Goal: Task Accomplishment & Management: Manage account settings

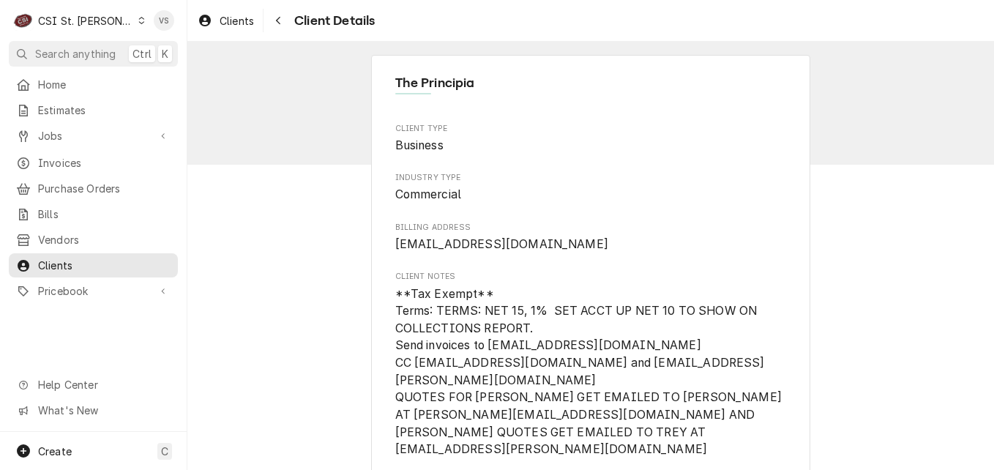
scroll to position [366, 0]
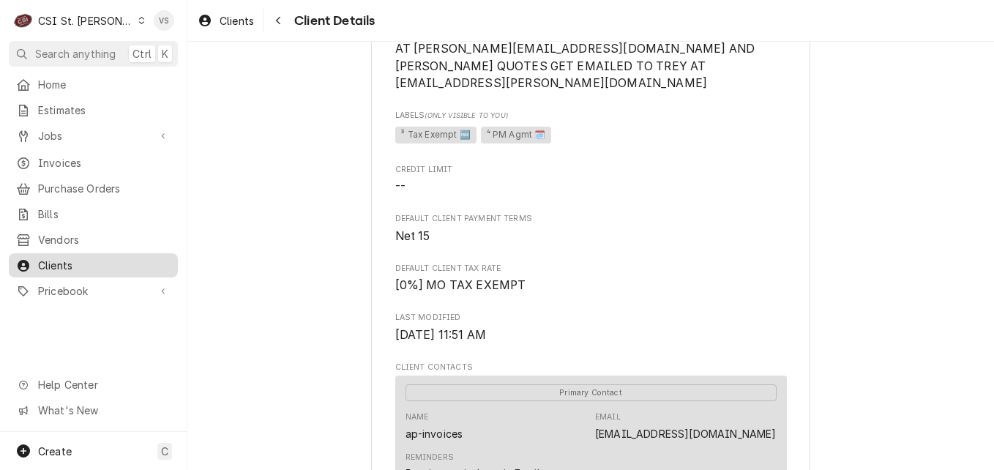
click at [52, 258] on span "Clients" at bounding box center [104, 265] width 132 height 15
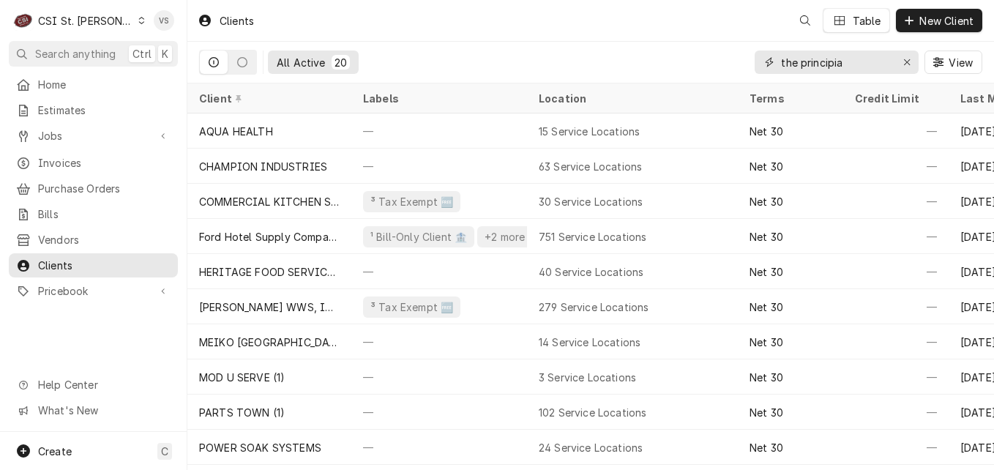
drag, startPoint x: 829, startPoint y: 62, endPoint x: 750, endPoint y: 61, distance: 78.3
click at [750, 61] on div "All Active 20 the principia View" at bounding box center [590, 62] width 783 height 41
type input "r"
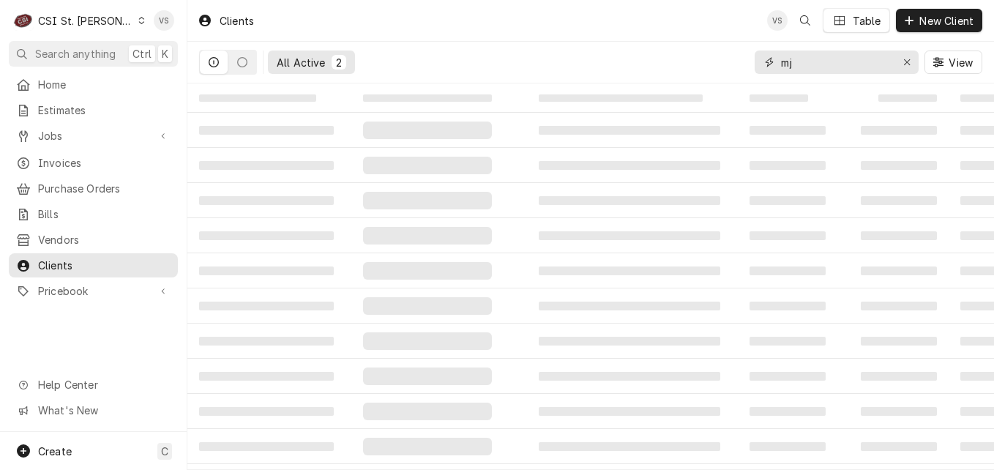
type input "m"
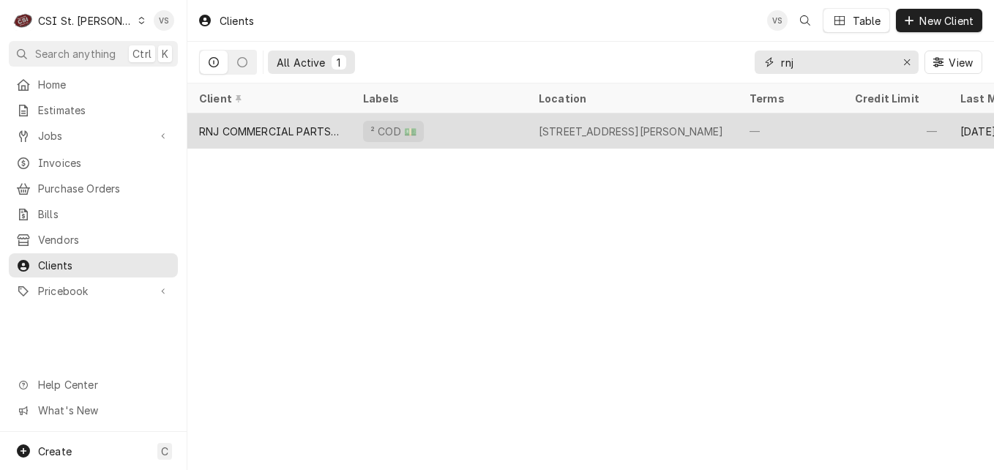
type input "rnj"
click at [266, 126] on div "RNJ COMMERCIAL PARTS LLC" at bounding box center [269, 131] width 141 height 15
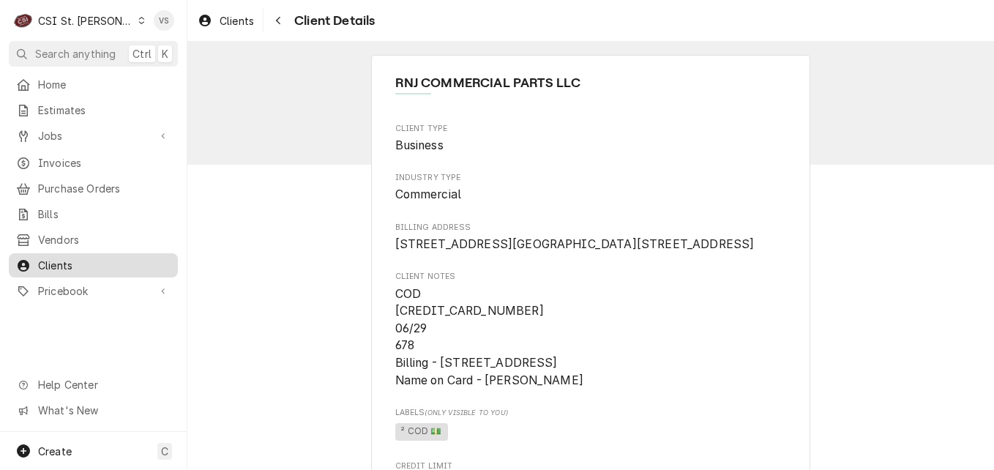
click at [47, 262] on span "Clients" at bounding box center [104, 265] width 132 height 15
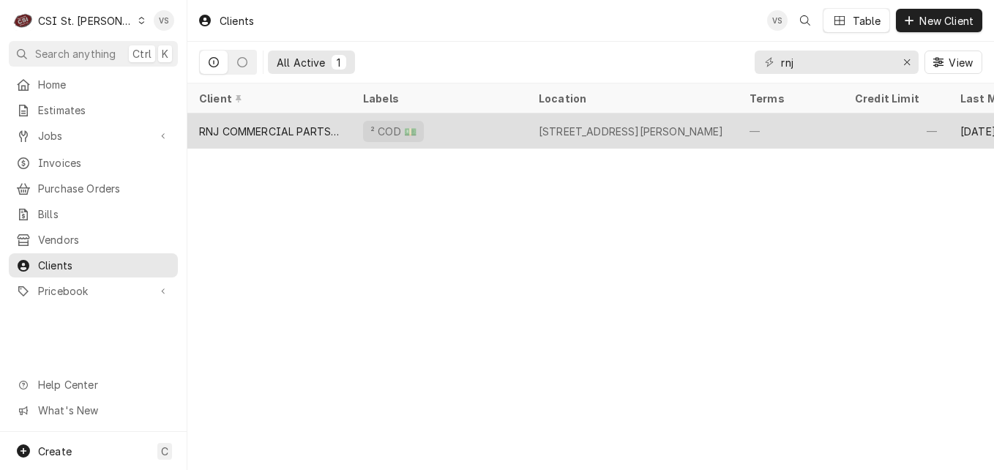
click at [311, 126] on div "RNJ COMMERCIAL PARTS LLC" at bounding box center [269, 131] width 141 height 15
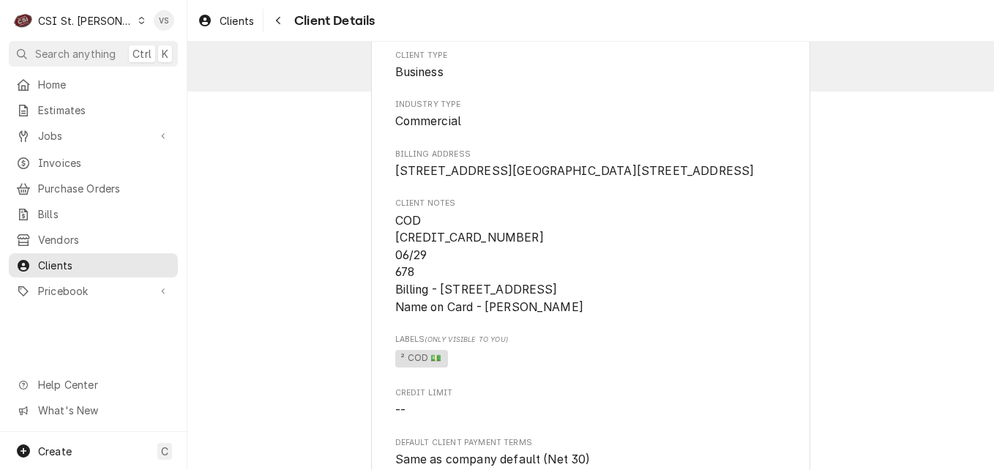
scroll to position [676, 0]
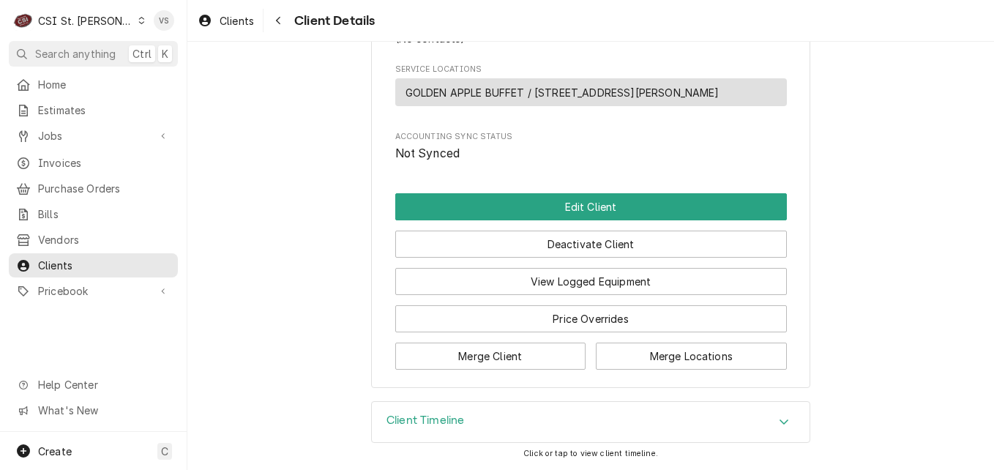
click at [138, 23] on icon "Dynamic Content Wrapper" at bounding box center [141, 20] width 7 height 7
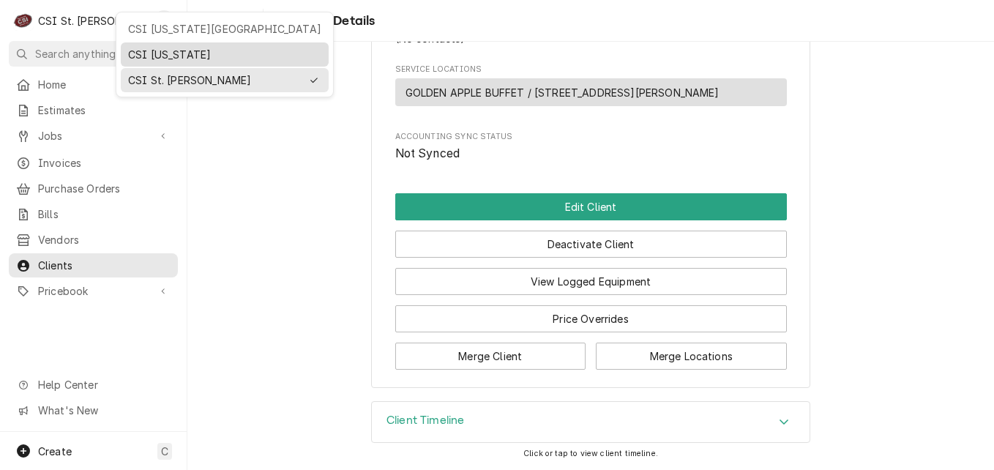
click at [160, 59] on div "CSI [US_STATE]" at bounding box center [224, 54] width 193 height 15
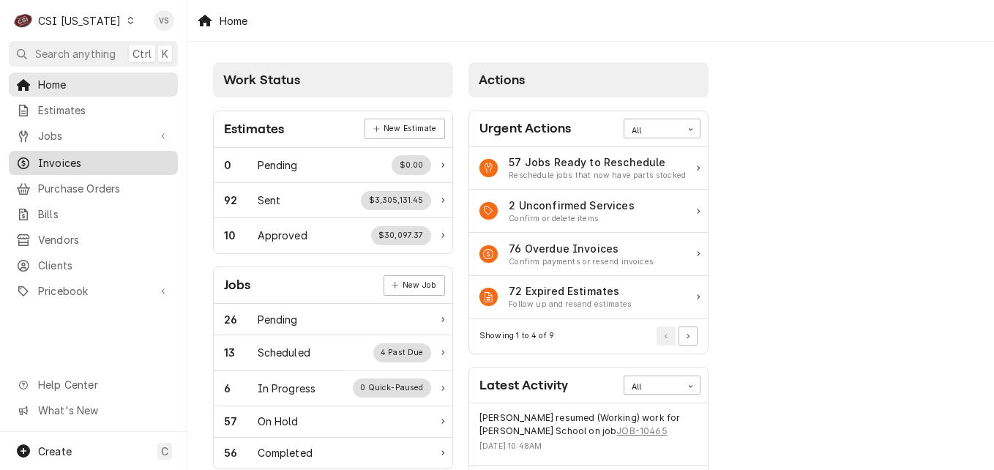
click at [70, 157] on span "Invoices" at bounding box center [104, 162] width 132 height 15
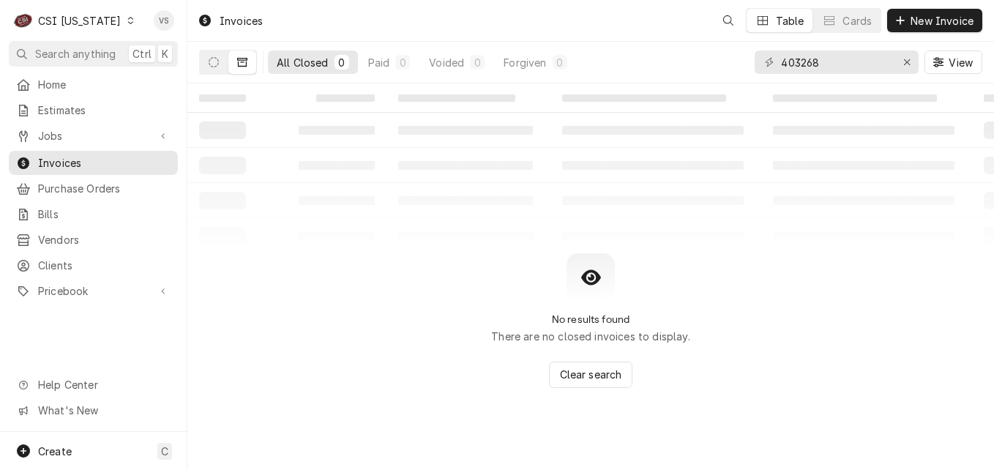
click at [115, 162] on div "C CSI Kentucky VS Search anything Ctrl K Home Estimates Jobs Jobs Job Series In…" at bounding box center [497, 235] width 994 height 470
click at [116, 160] on span "Invoices" at bounding box center [104, 162] width 132 height 15
click at [213, 70] on button "Dynamic Content Wrapper" at bounding box center [214, 62] width 28 height 23
click at [214, 64] on icon "Dynamic Content Wrapper" at bounding box center [214, 62] width 10 height 10
drag, startPoint x: 825, startPoint y: 63, endPoint x: 750, endPoint y: 68, distance: 74.8
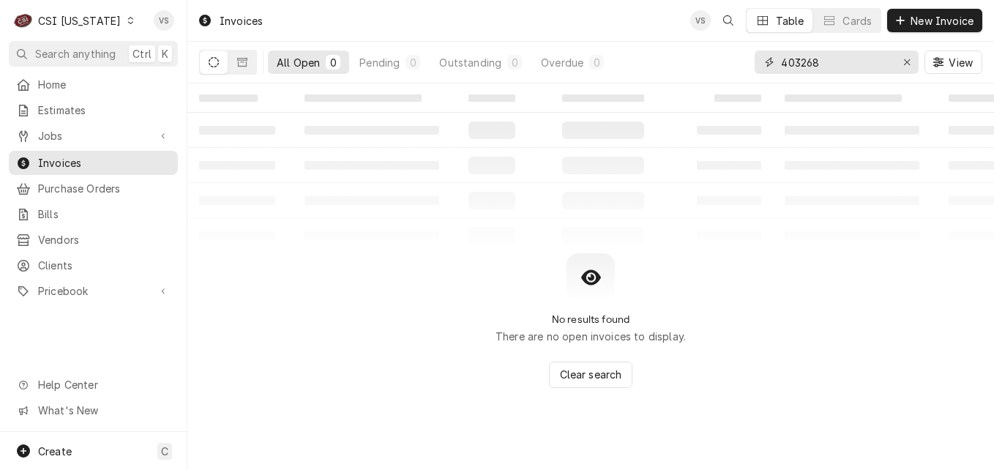
click at [750, 68] on div "All Open 0 Pending 0 Outstanding 0 Overdue 0 403268 View" at bounding box center [590, 62] width 783 height 41
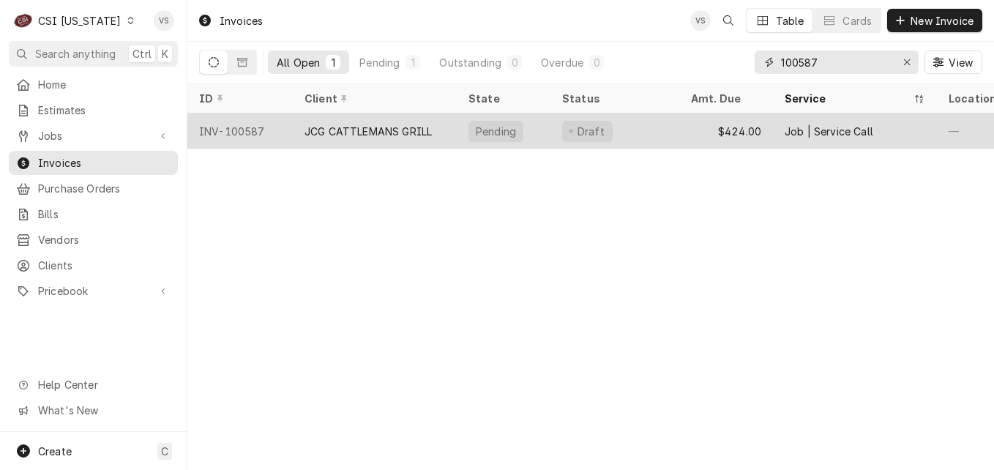
type input "100587"
click at [382, 137] on div "JCG CATTLEMANS GRILL" at bounding box center [375, 130] width 164 height 35
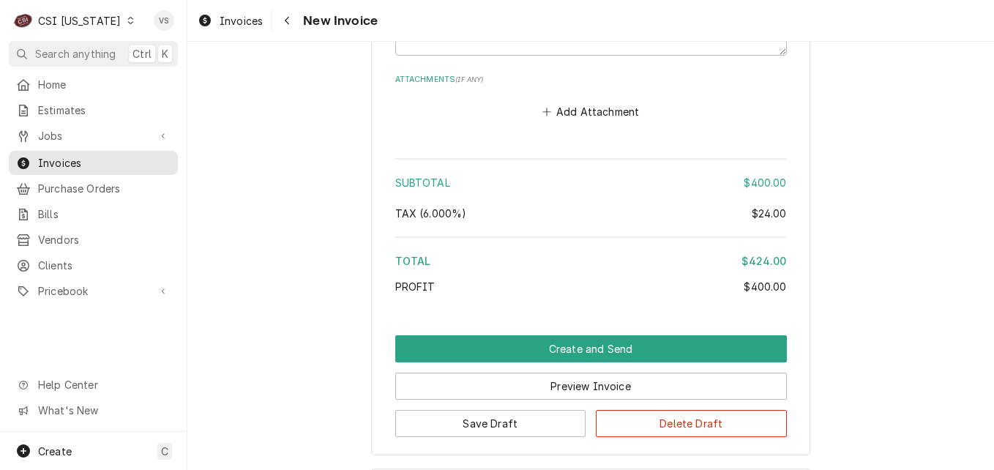
scroll to position [4104, 0]
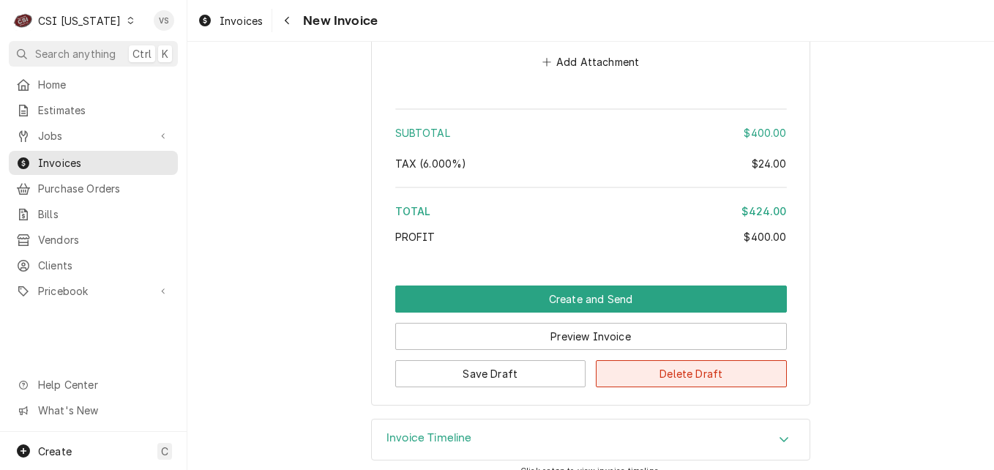
click at [672, 362] on button "Delete Draft" at bounding box center [691, 373] width 191 height 27
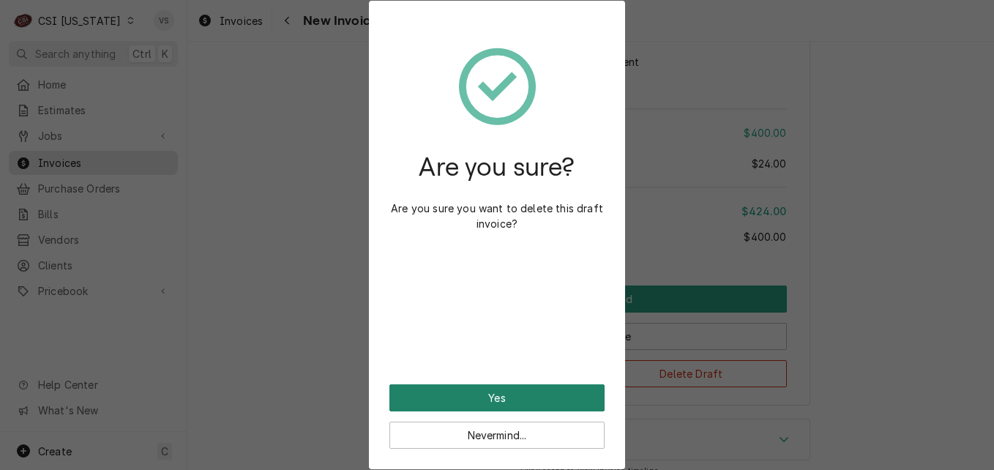
click at [527, 404] on button "Yes" at bounding box center [496, 397] width 215 height 27
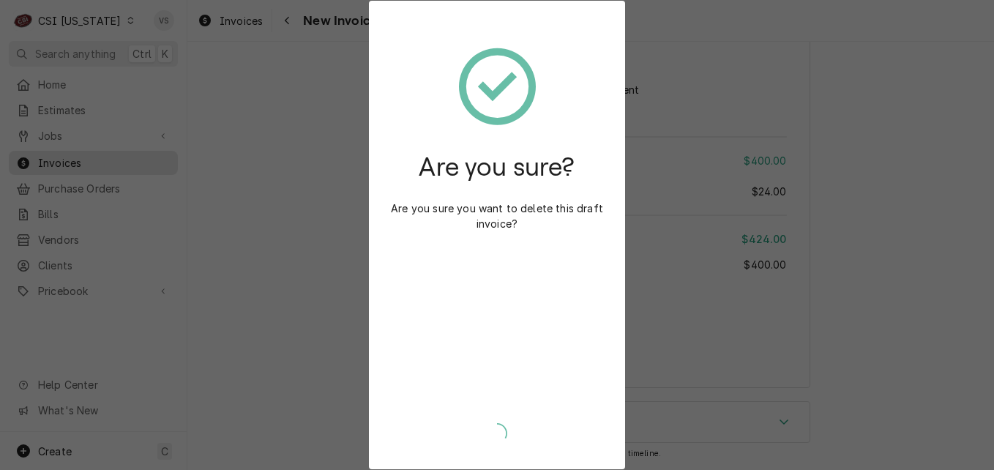
scroll to position [4058, 0]
type textarea "x"
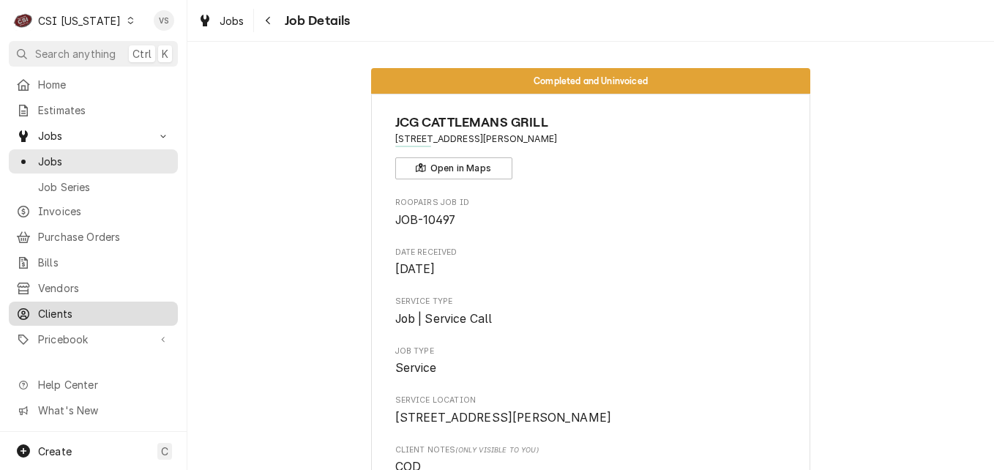
click at [64, 306] on span "Clients" at bounding box center [104, 313] width 132 height 15
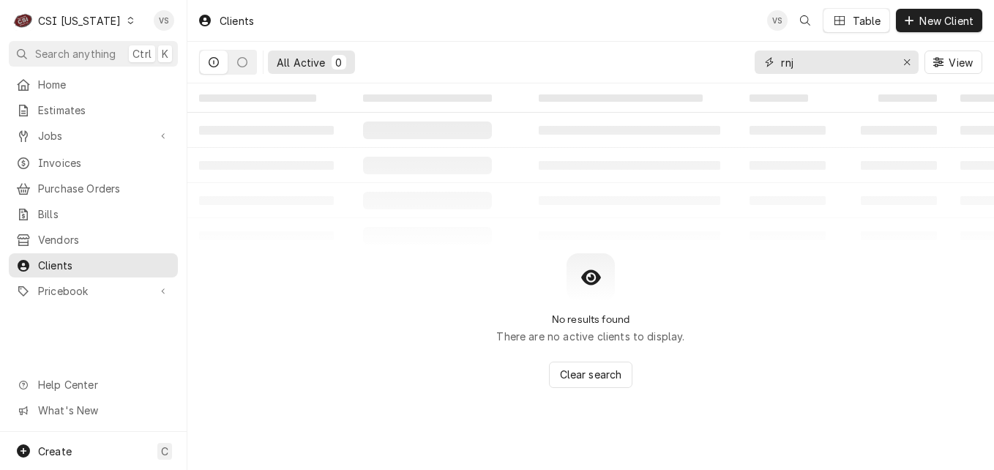
drag, startPoint x: 794, startPoint y: 61, endPoint x: 739, endPoint y: 68, distance: 55.4
click at [739, 68] on div "All Active 0 rnj View" at bounding box center [590, 62] width 783 height 41
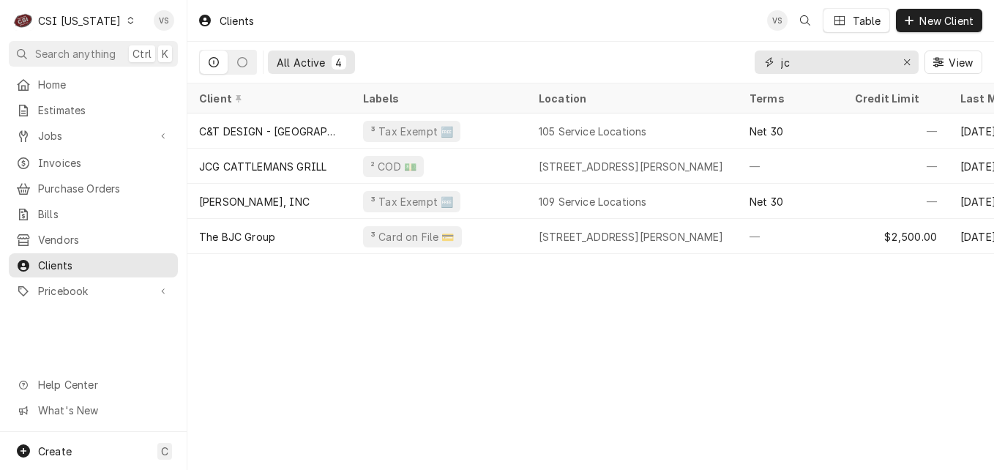
drag, startPoint x: 808, startPoint y: 66, endPoint x: 749, endPoint y: 73, distance: 59.7
click at [749, 73] on div "All Active 4 jc View" at bounding box center [590, 62] width 783 height 41
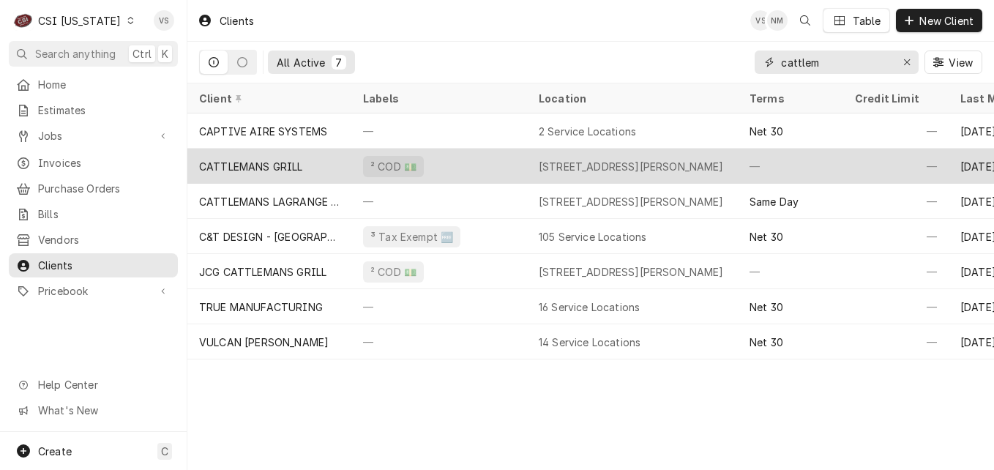
type input "cattlem"
click at [277, 162] on div "CATTLEMANS GRILL" at bounding box center [251, 166] width 104 height 15
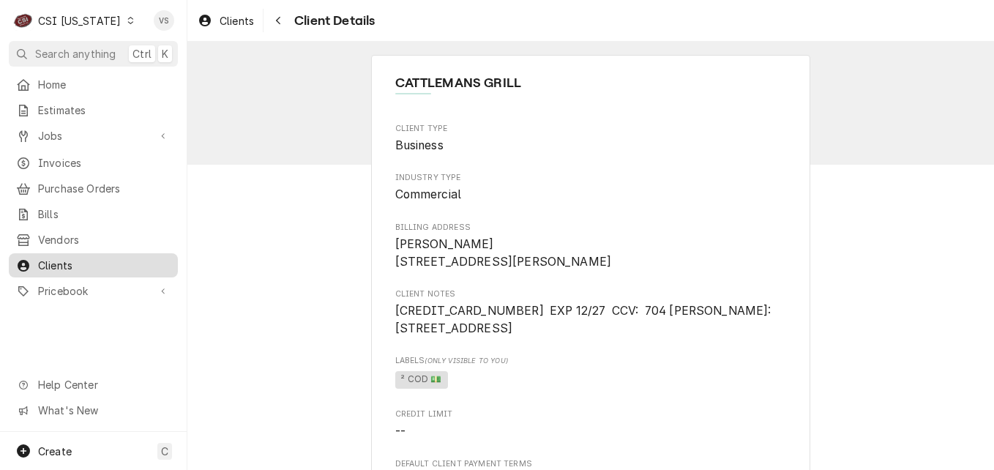
click at [83, 258] on span "Clients" at bounding box center [104, 265] width 132 height 15
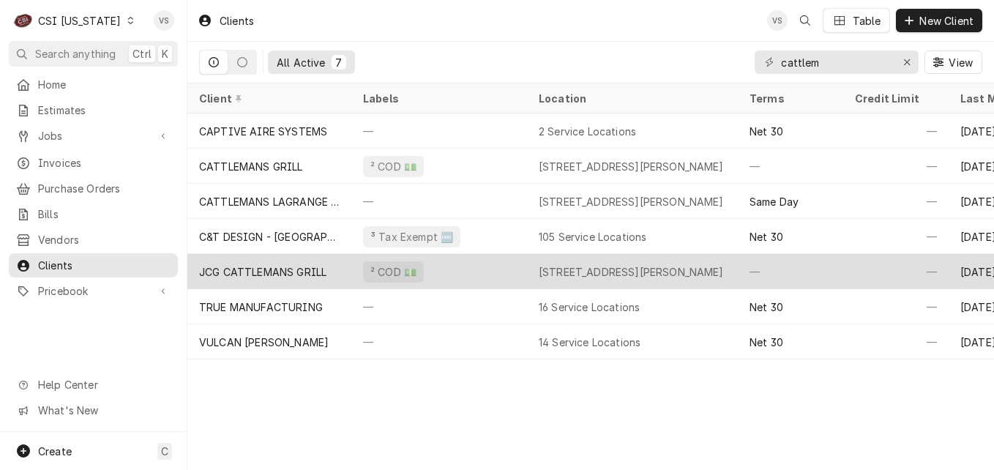
click at [302, 264] on div "JCG CATTLEMANS GRILL" at bounding box center [262, 271] width 127 height 15
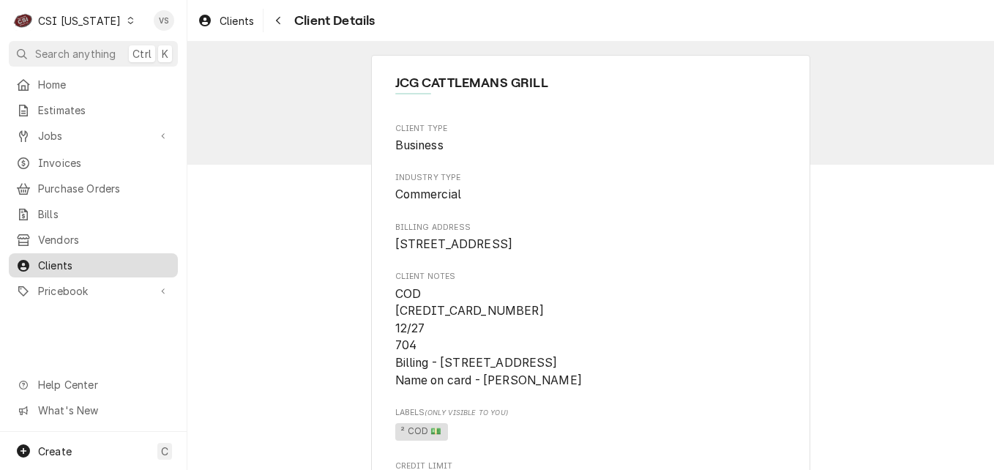
click at [75, 258] on span "Clients" at bounding box center [104, 265] width 132 height 15
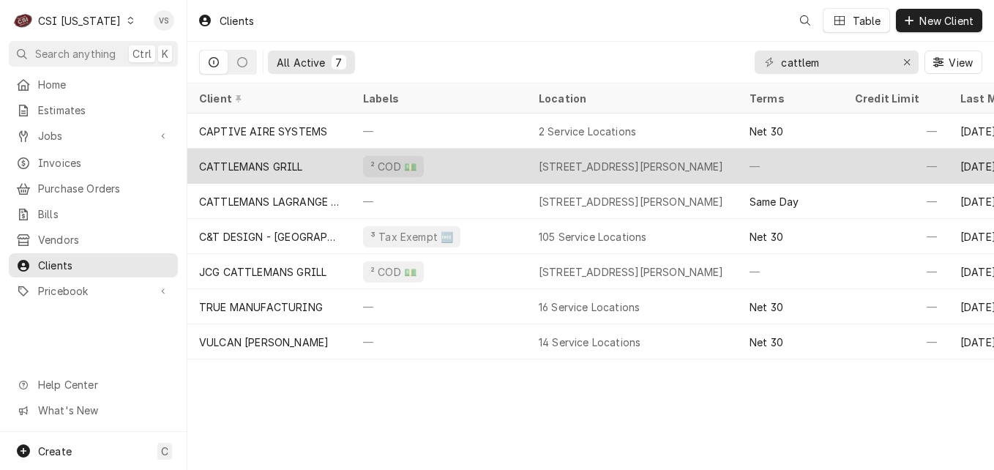
click at [276, 167] on div "CATTLEMANS GRILL" at bounding box center [251, 166] width 104 height 15
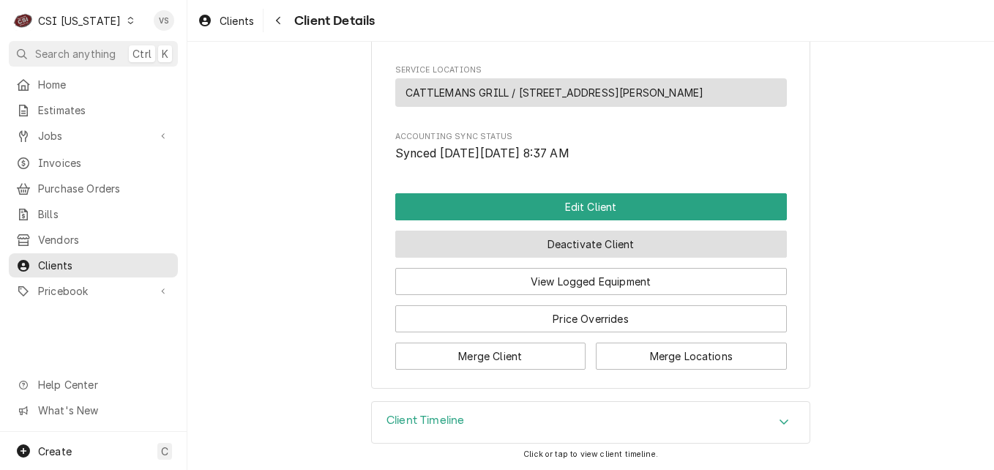
scroll to position [784, 0]
click at [509, 240] on button "Deactivate Client" at bounding box center [591, 244] width 392 height 27
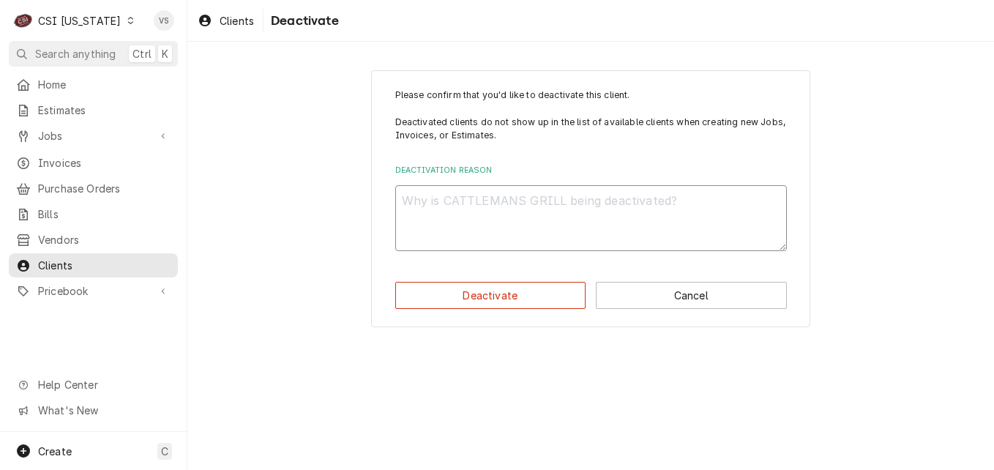
click at [444, 200] on textarea "Deactivation Reason" at bounding box center [591, 218] width 392 height 66
type textarea "d"
type textarea "x"
type textarea "D"
type textarea "x"
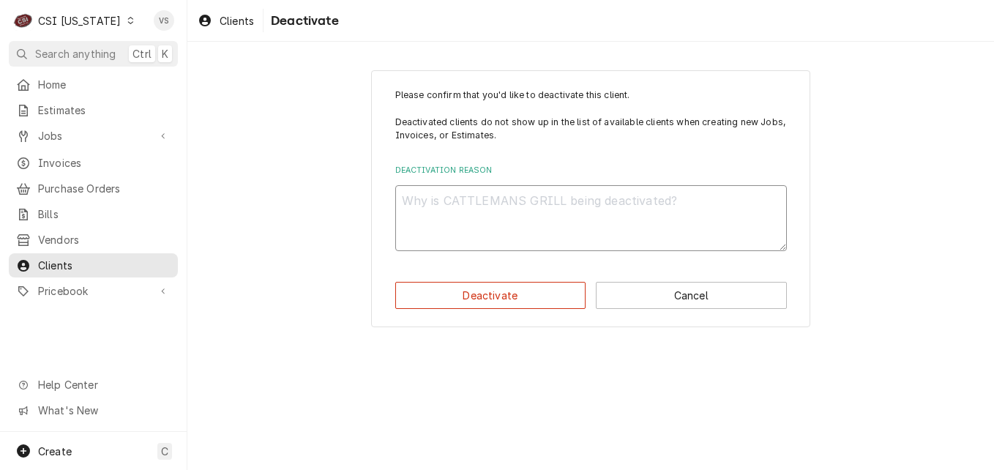
type textarea "D"
type textarea "x"
type textarea "Du"
type textarea "x"
type textarea "Dup"
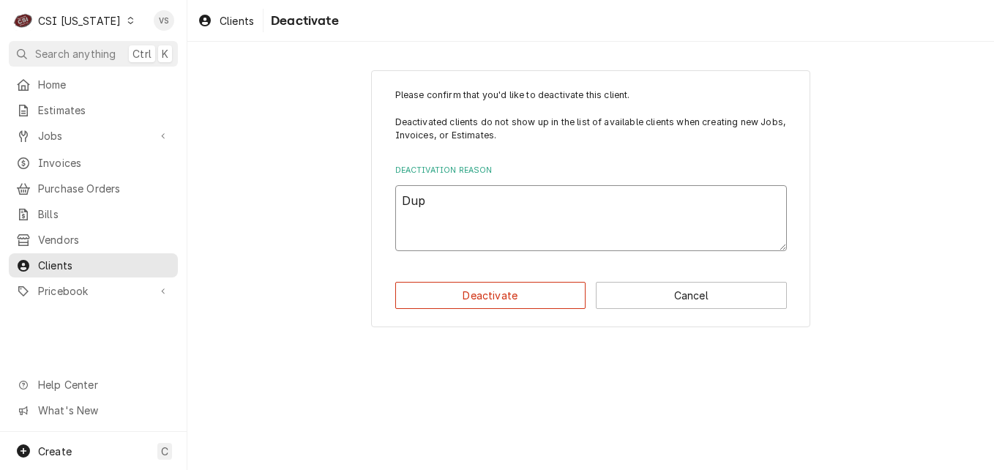
type textarea "x"
type textarea "Dupl"
type textarea "x"
type textarea "Dupli"
type textarea "x"
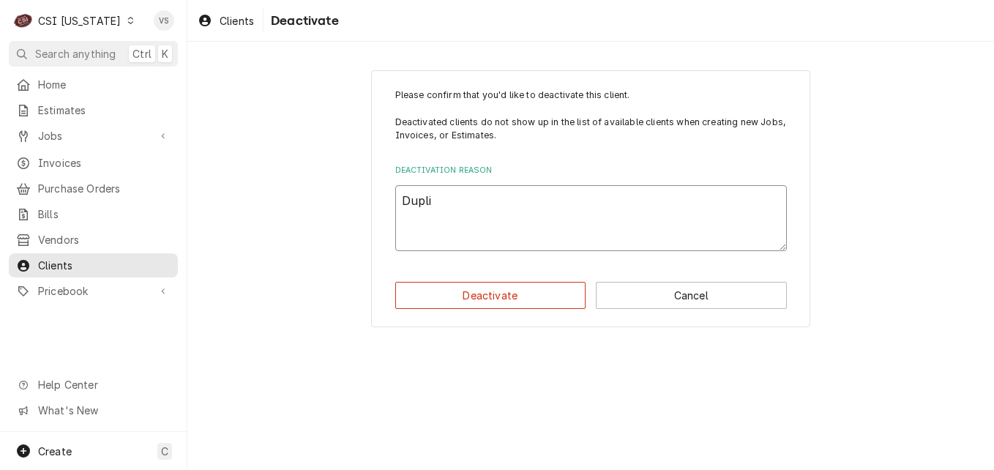
type textarea "Duplic"
type textarea "x"
type textarea "Duplica"
type textarea "x"
type textarea "Duplicat"
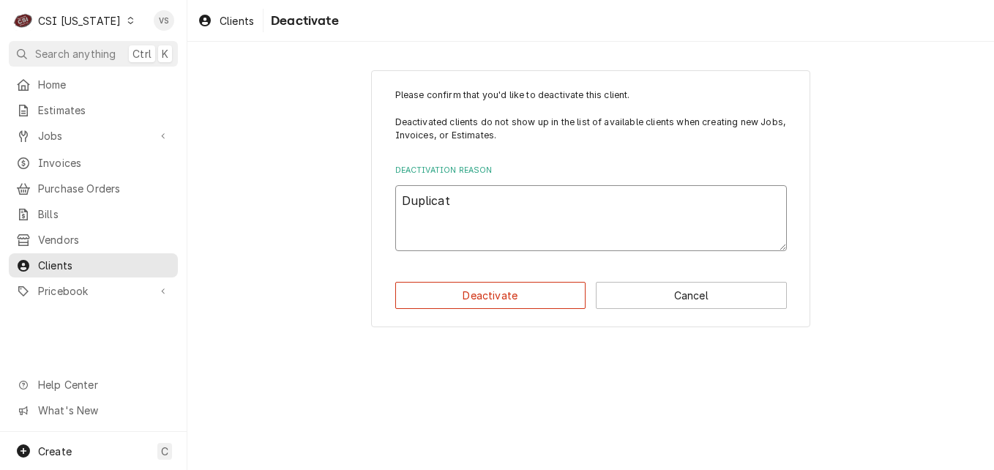
type textarea "x"
type textarea "Duplicate"
type textarea "x"
type textarea "Duplicate"
type textarea "x"
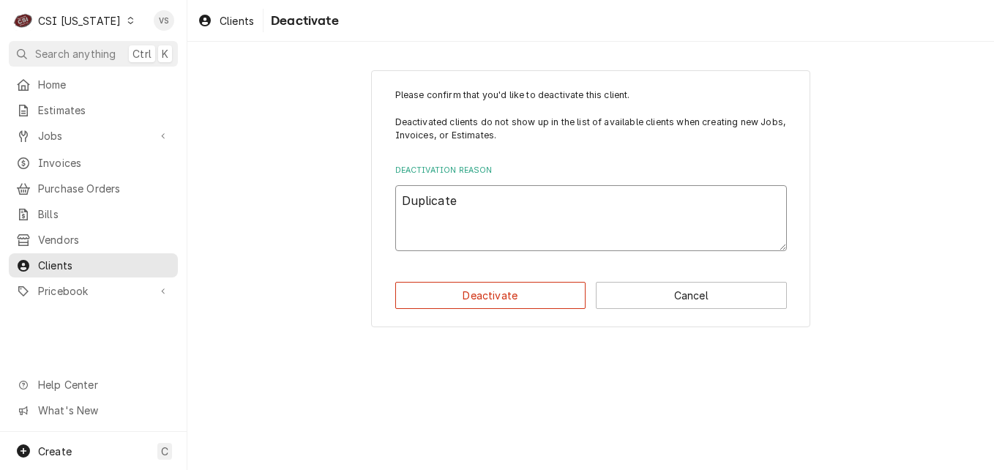
type textarea "Duplicate a"
type textarea "x"
type textarea "Duplicate ac"
type textarea "x"
type textarea "Duplicate acc"
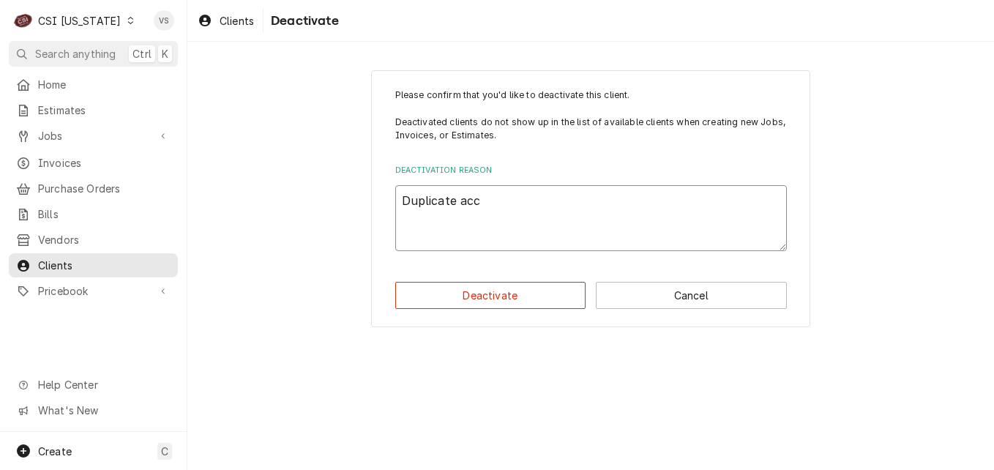
type textarea "x"
type textarea "Duplicate acco"
type textarea "x"
type textarea "Duplicate accou"
type textarea "x"
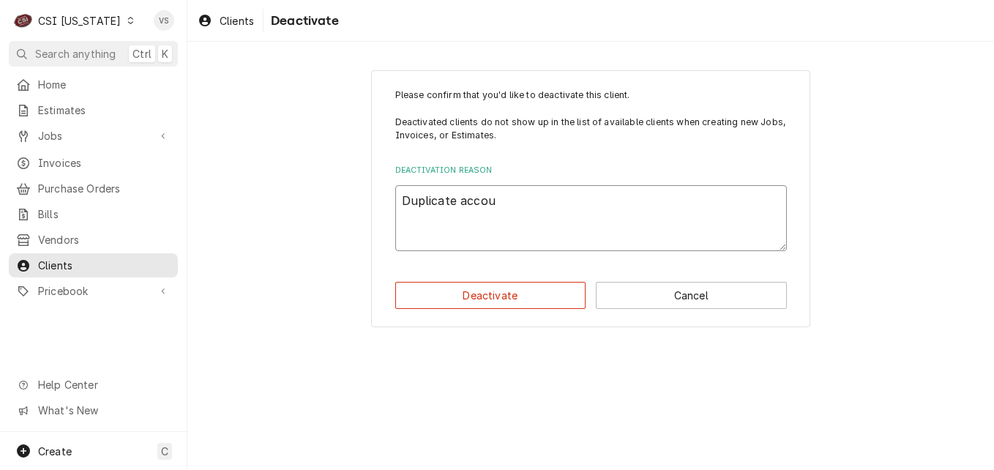
type textarea "Duplicate accoun"
type textarea "x"
type textarea "Duplicate account"
click at [505, 296] on button "Deactivate" at bounding box center [490, 295] width 191 height 27
type textarea "x"
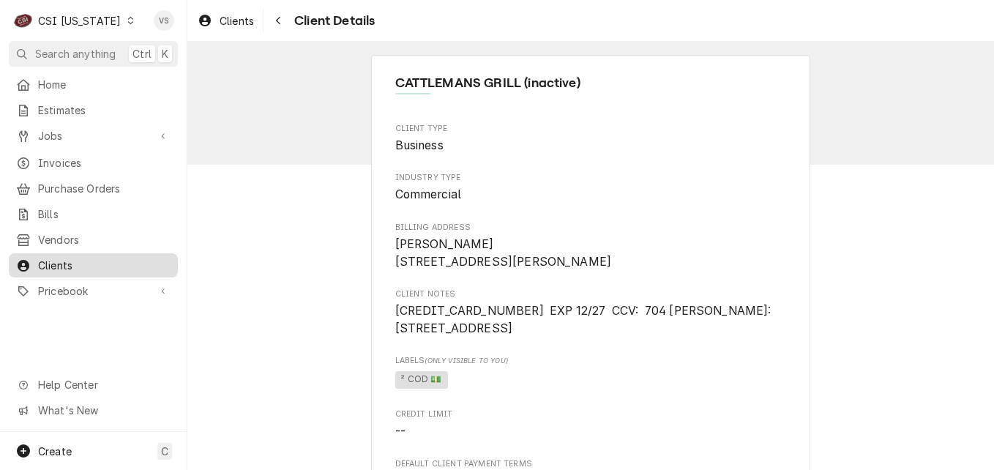
click at [83, 258] on span "Clients" at bounding box center [104, 265] width 132 height 15
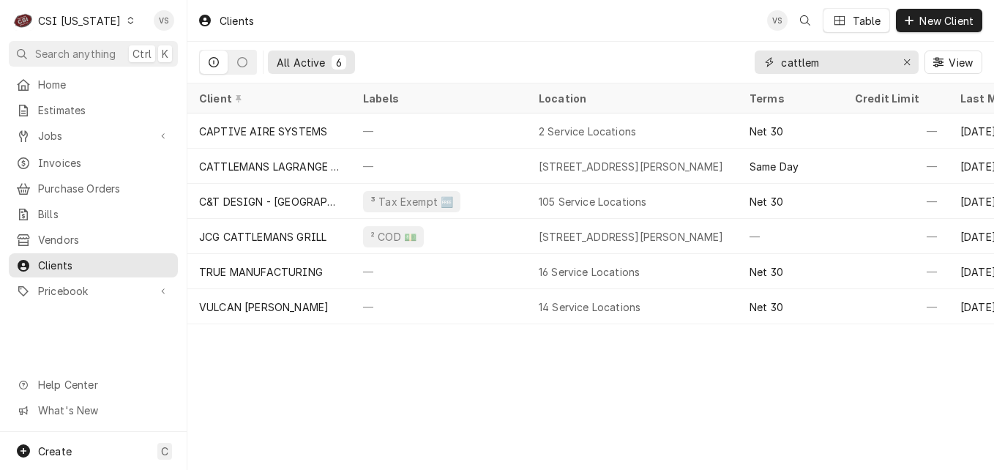
drag, startPoint x: 846, startPoint y: 63, endPoint x: 826, endPoint y: 61, distance: 20.6
click at [766, 70] on div "cattlem" at bounding box center [837, 62] width 164 height 23
type input "r"
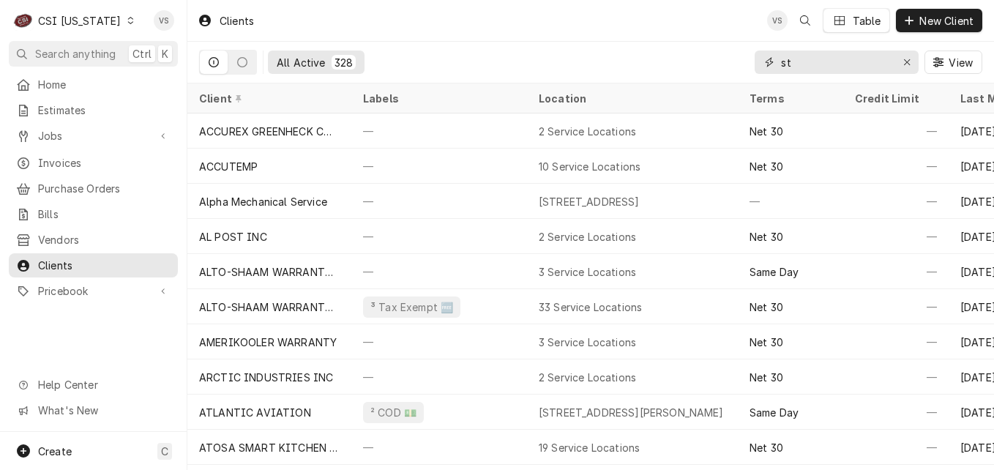
type input "s"
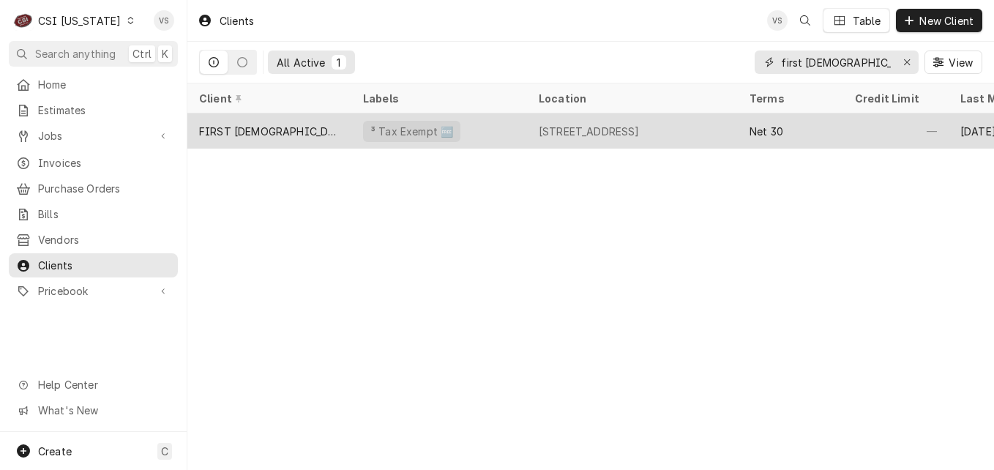
type input "first christian"
click at [288, 128] on div "FIRST [DEMOGRAPHIC_DATA]" at bounding box center [269, 131] width 141 height 15
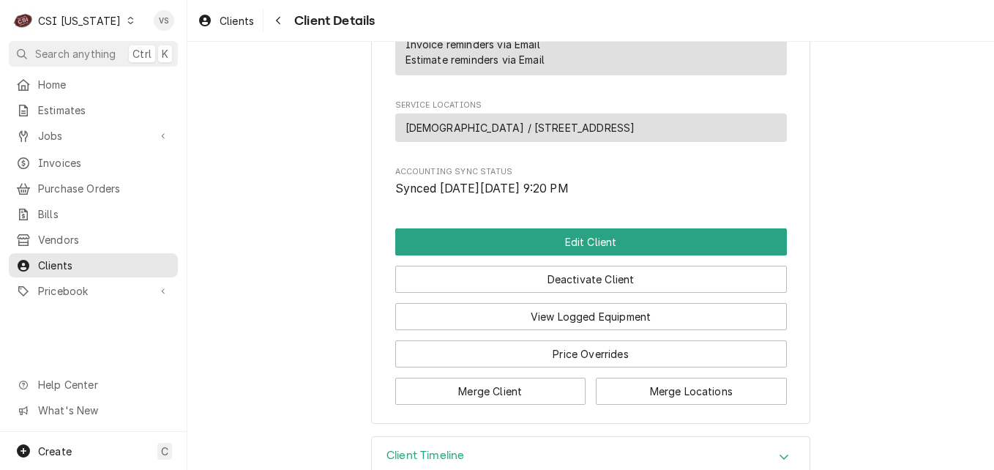
scroll to position [816, 0]
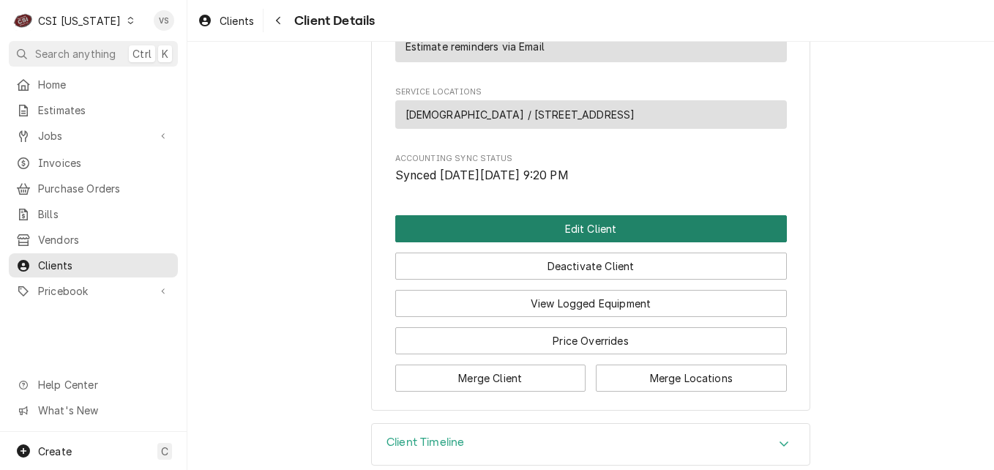
click at [506, 215] on button "Edit Client" at bounding box center [591, 228] width 392 height 27
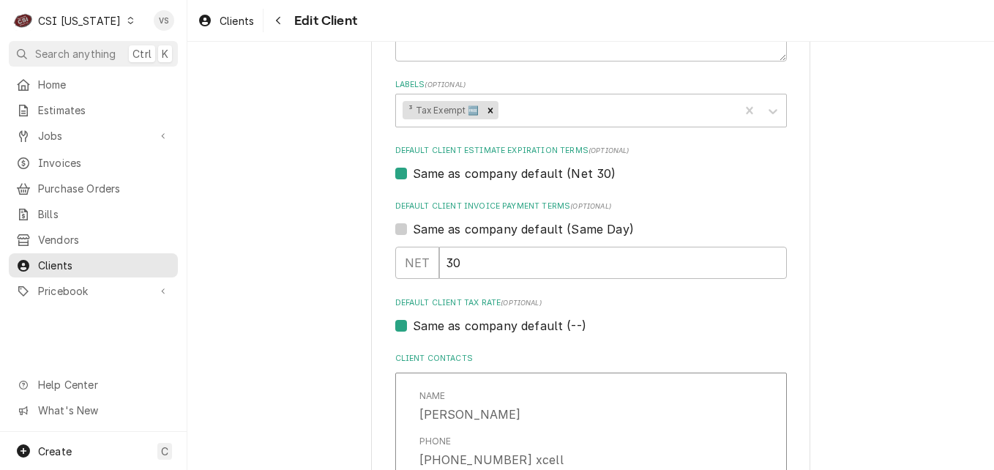
scroll to position [805, 0]
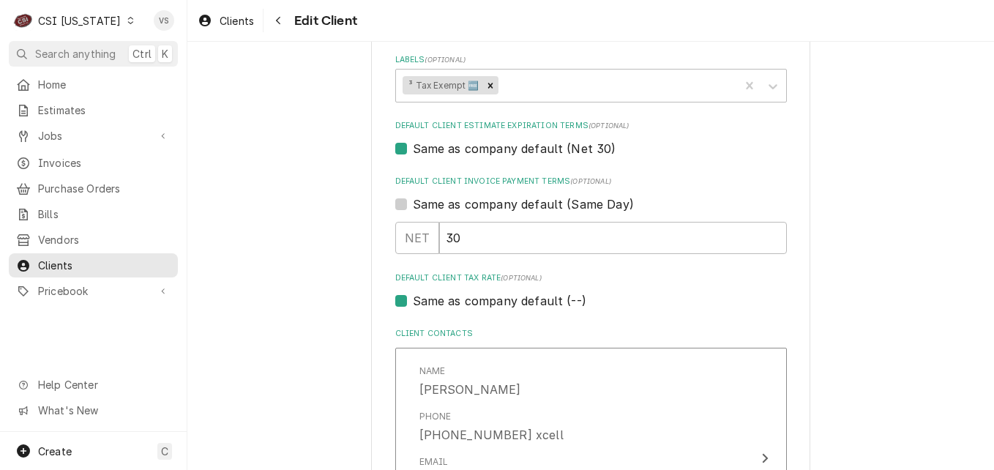
click at [413, 300] on label "Same as company default (--)" at bounding box center [499, 301] width 173 height 18
click at [413, 300] on input "Same as company default (--)" at bounding box center [609, 308] width 392 height 32
checkbox input "false"
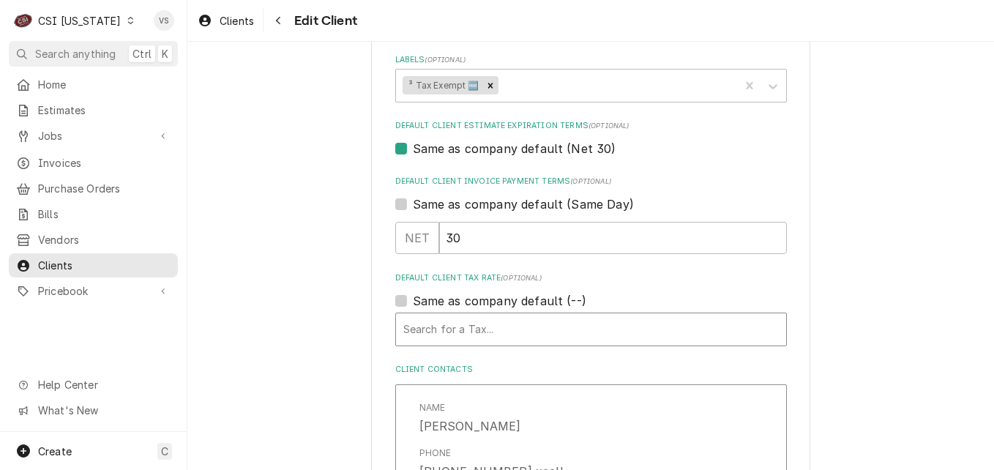
click at [416, 329] on div "Default Client Tax Rate" at bounding box center [591, 329] width 376 height 26
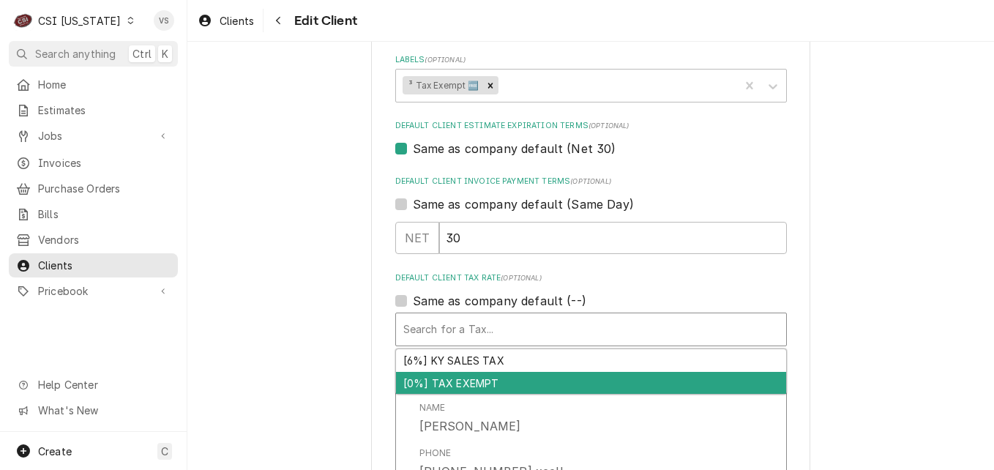
click at [445, 381] on div "[0%] TAX EXEMPT" at bounding box center [591, 383] width 390 height 23
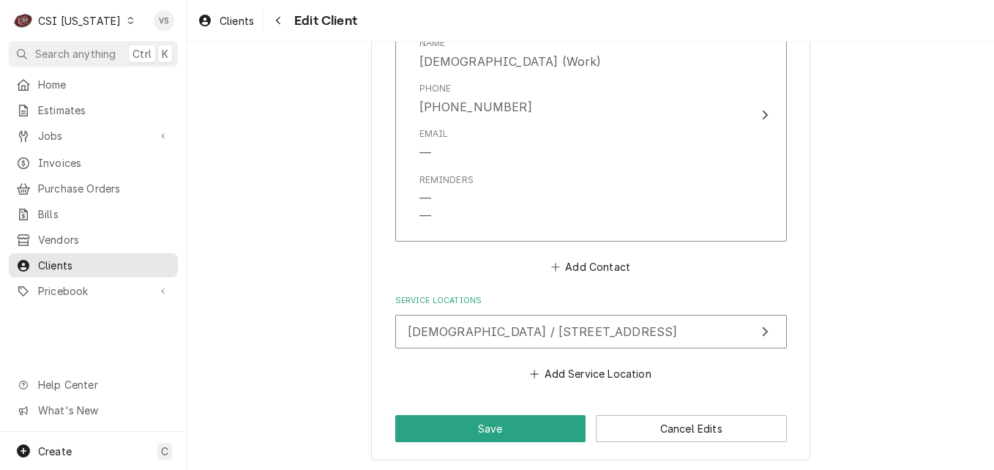
scroll to position [1457, 0]
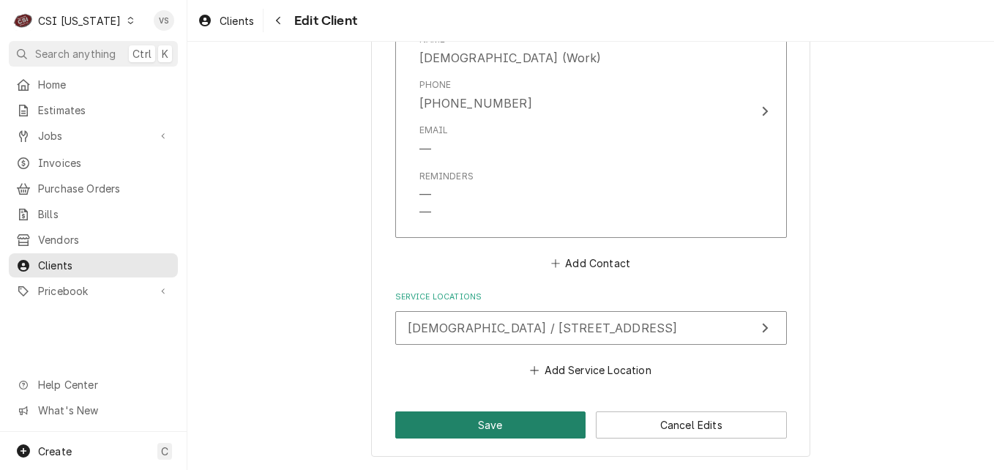
click at [521, 422] on button "Save" at bounding box center [490, 424] width 191 height 27
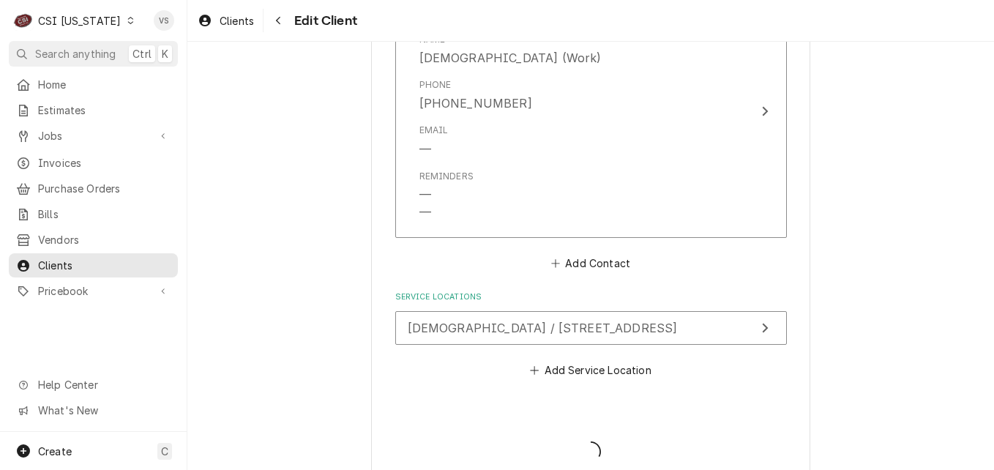
type textarea "x"
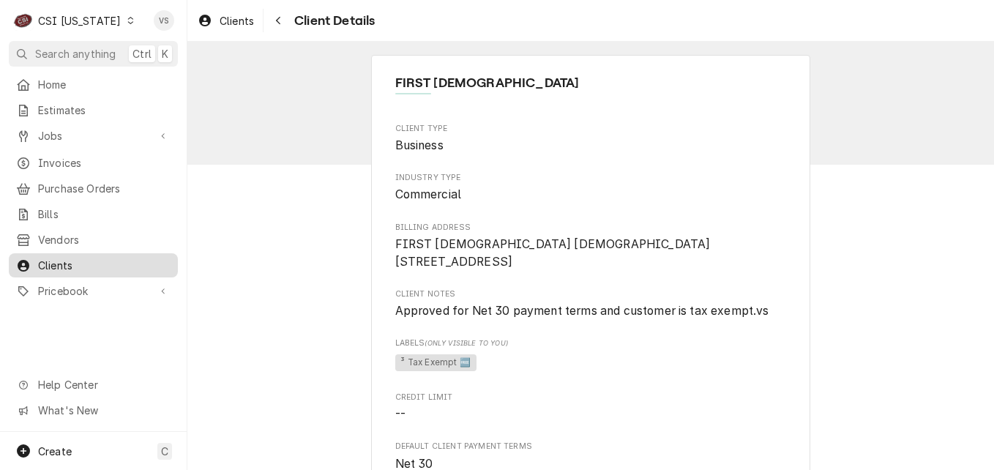
click at [76, 259] on span "Clients" at bounding box center [104, 265] width 132 height 15
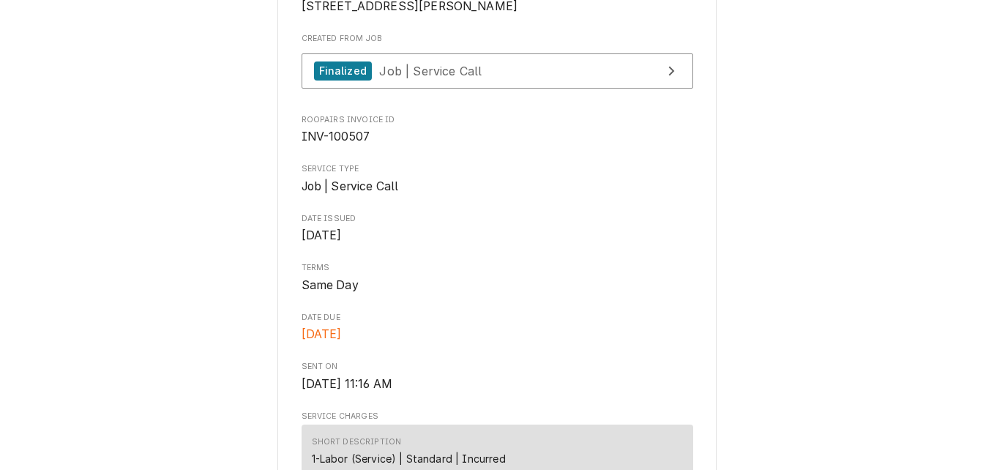
scroll to position [220, 0]
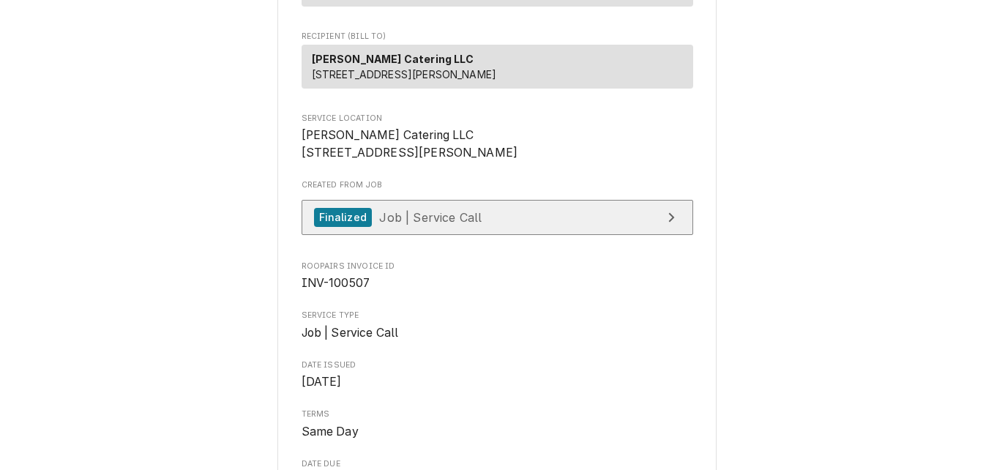
click at [414, 224] on span "Job | Service Call" at bounding box center [430, 216] width 102 height 15
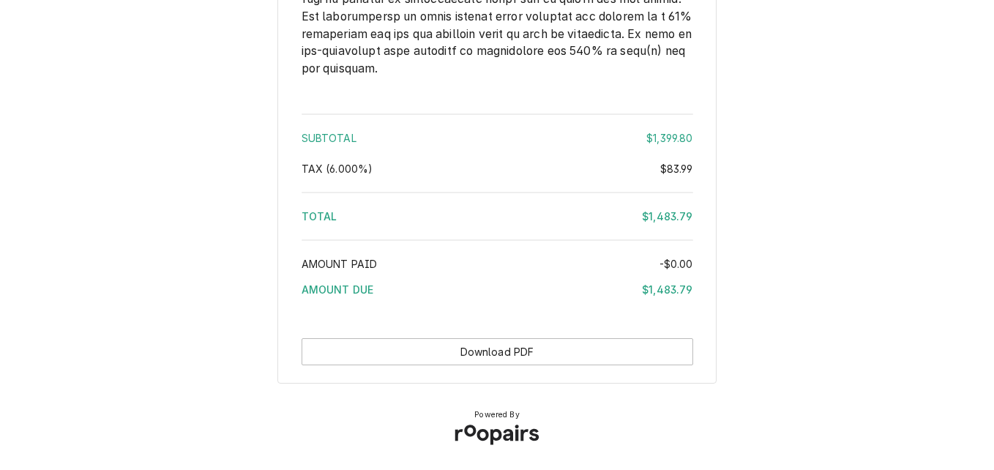
scroll to position [2749, 0]
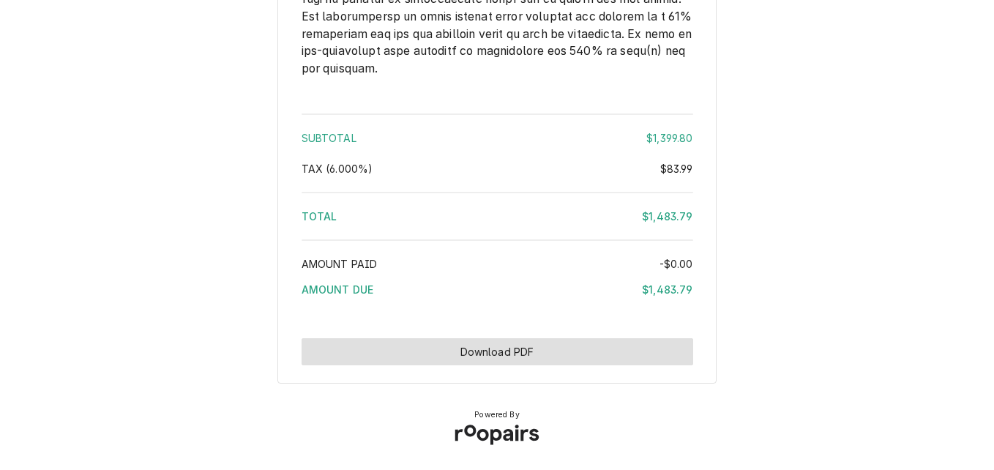
click at [567, 359] on button "Download PDF" at bounding box center [498, 351] width 392 height 27
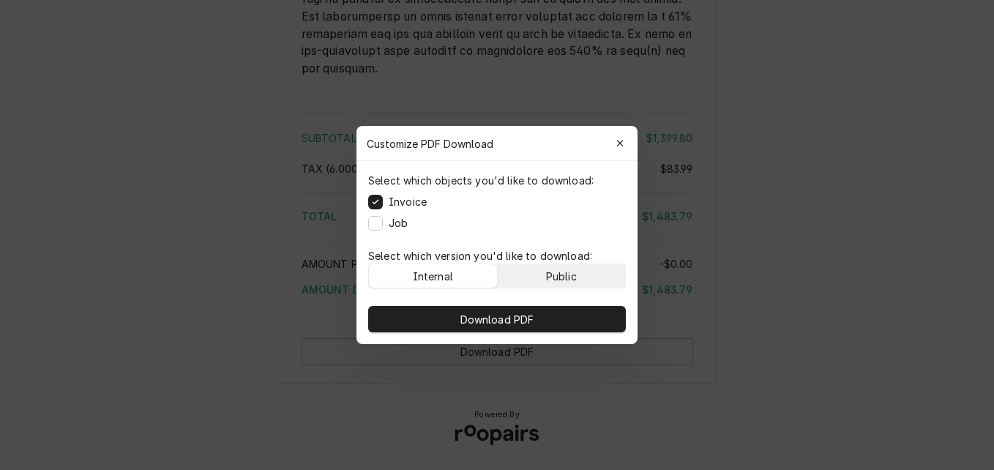
click at [575, 274] on div "Public" at bounding box center [561, 276] width 31 height 15
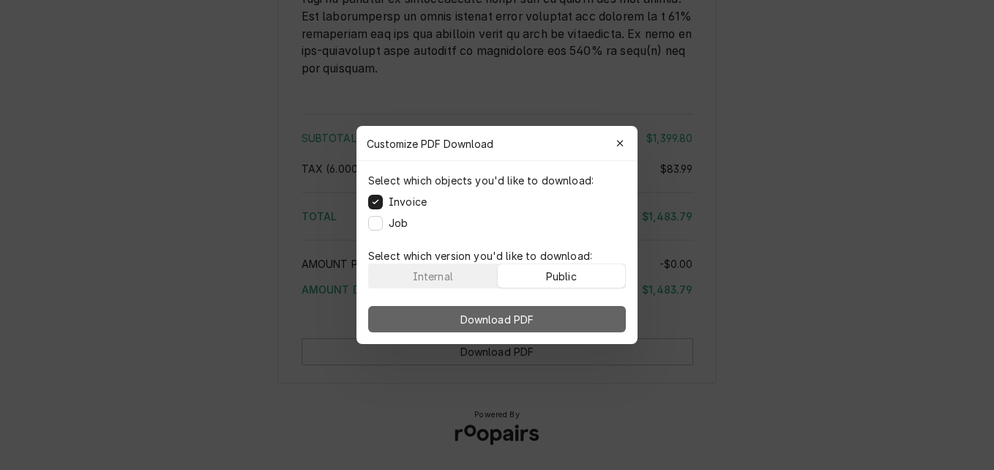
click at [578, 317] on button "Download PDF" at bounding box center [497, 319] width 258 height 26
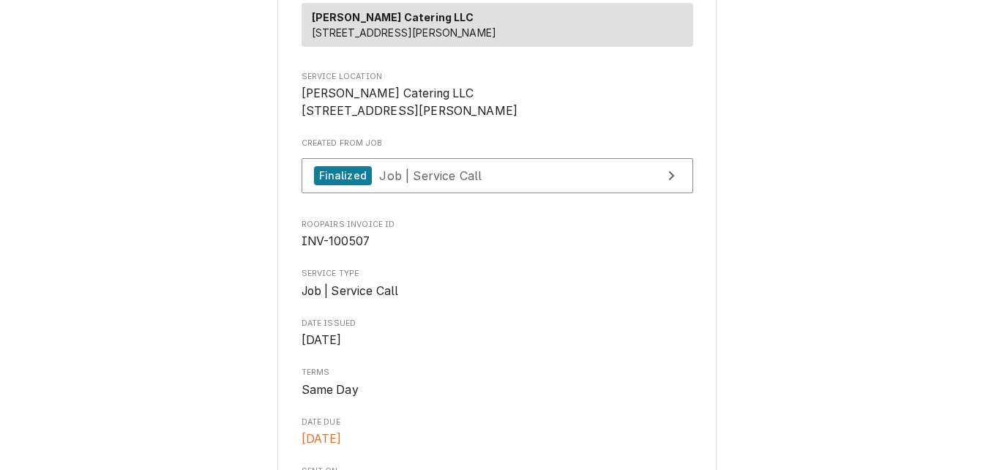
scroll to position [260, 0]
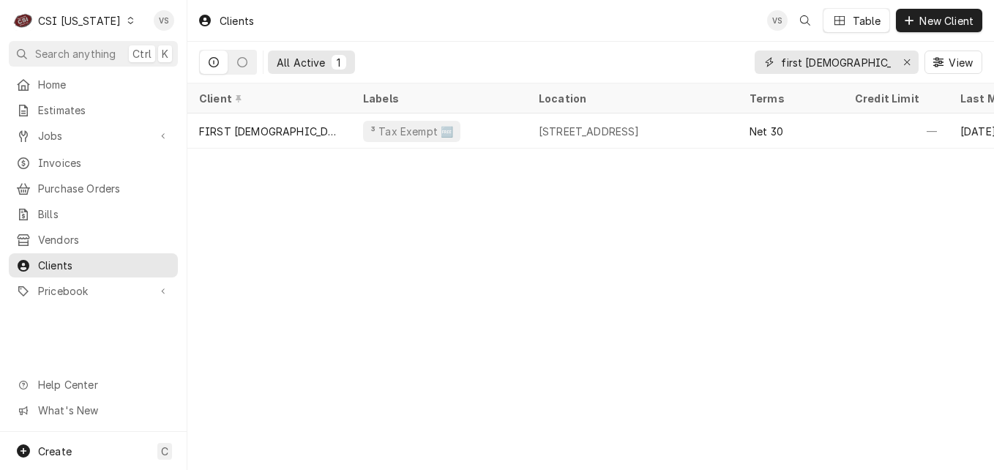
click at [763, 57] on div "first christian" at bounding box center [837, 62] width 164 height 23
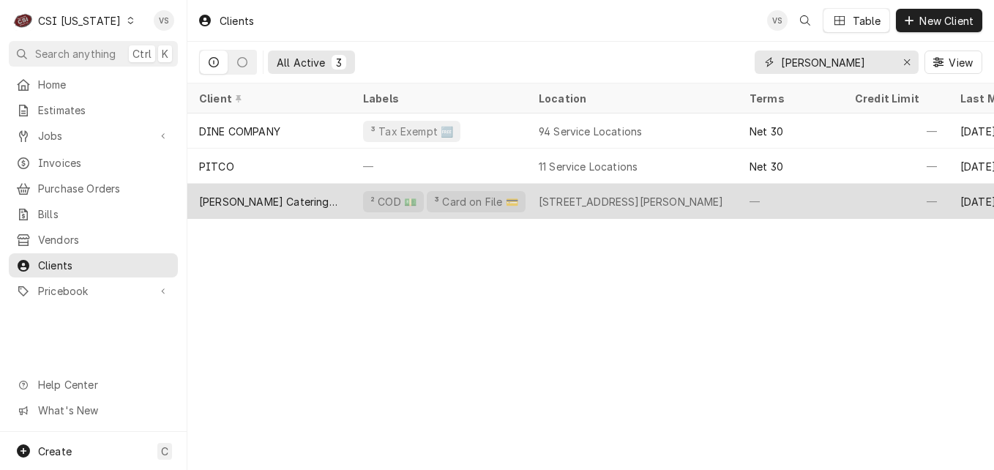
type input "[PERSON_NAME]"
click at [288, 202] on div "Ruth's Catering LLC" at bounding box center [269, 201] width 141 height 15
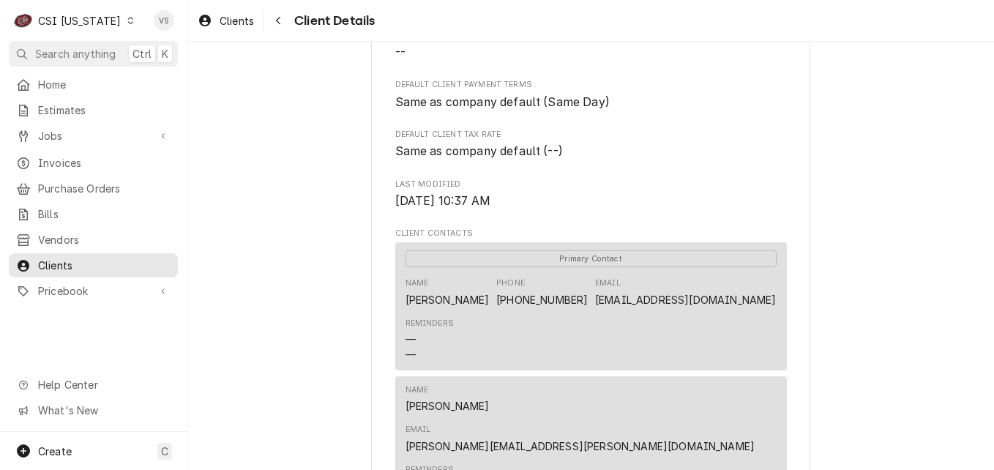
scroll to position [366, 0]
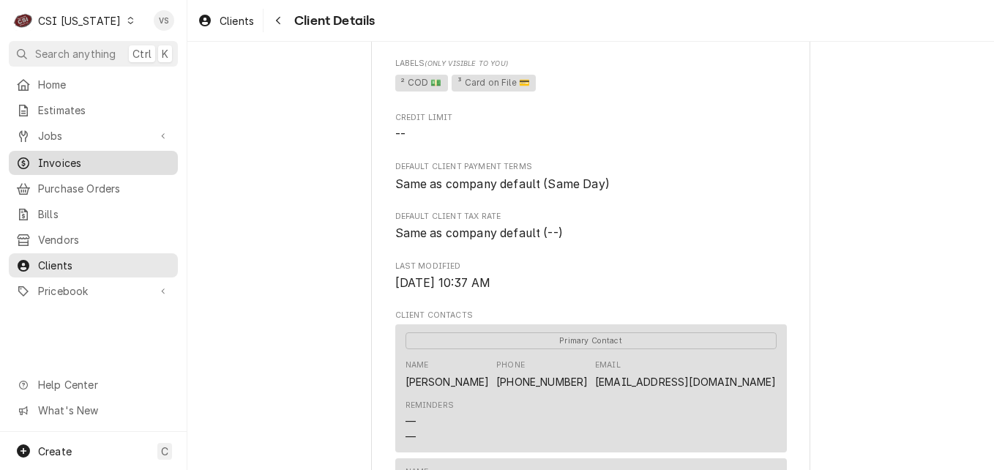
click at [70, 156] on span "Invoices" at bounding box center [104, 162] width 132 height 15
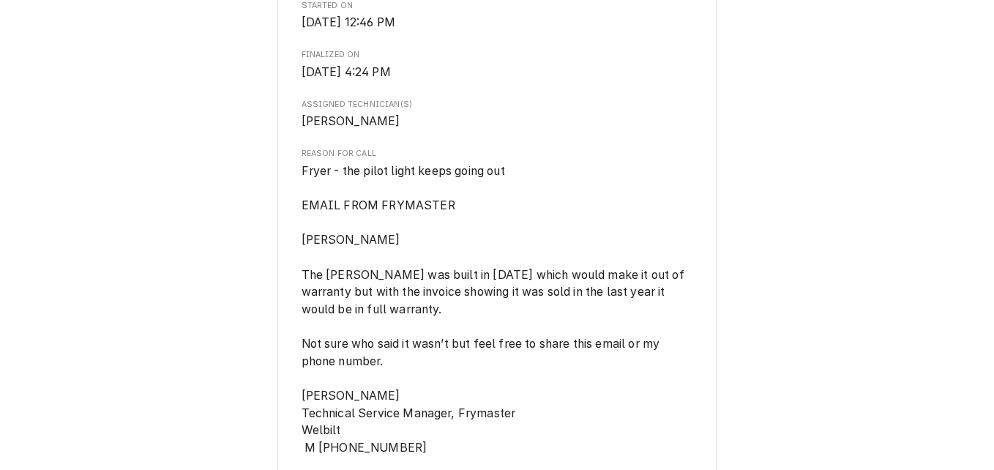
scroll to position [659, 0]
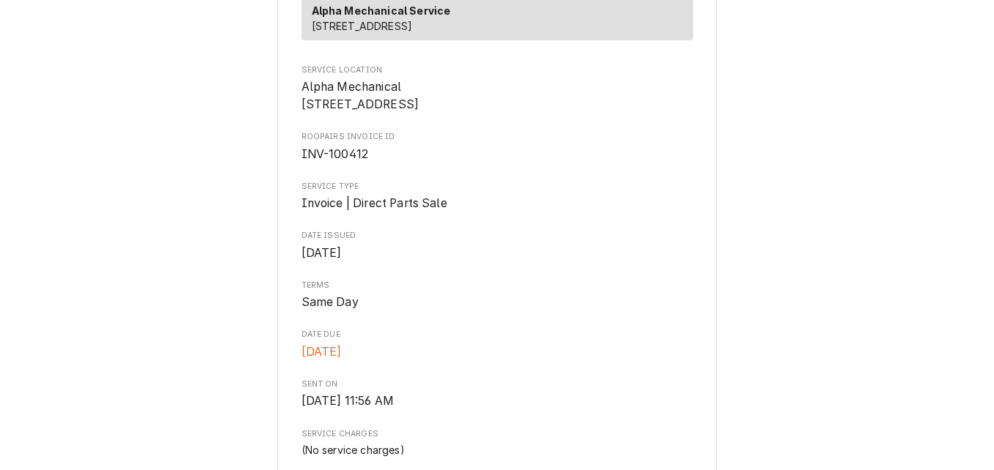
scroll to position [260, 0]
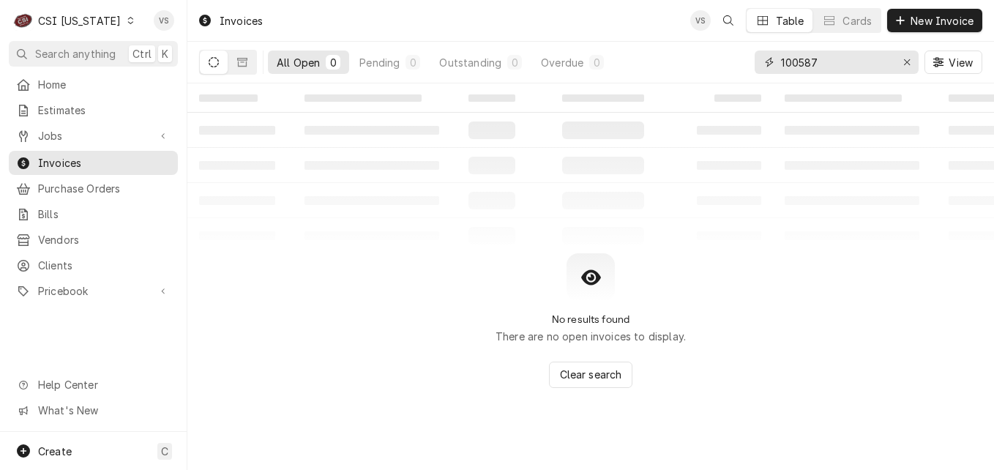
drag, startPoint x: 804, startPoint y: 60, endPoint x: 780, endPoint y: 90, distance: 38.1
click at [728, 63] on div "All Open 0 Pending 0 Outstanding 0 Overdue 0 100587 View" at bounding box center [590, 62] width 783 height 41
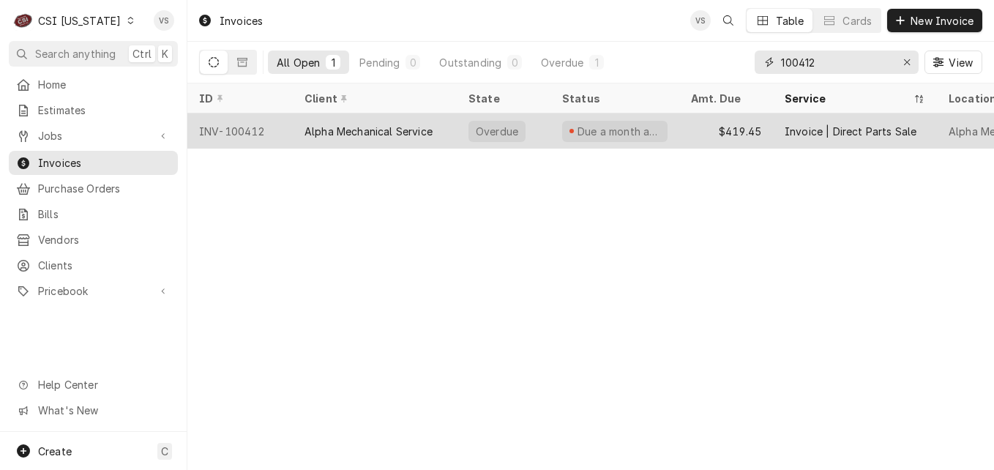
type input "100412"
click at [393, 127] on div "Alpha Mechanical Service" at bounding box center [369, 131] width 128 height 15
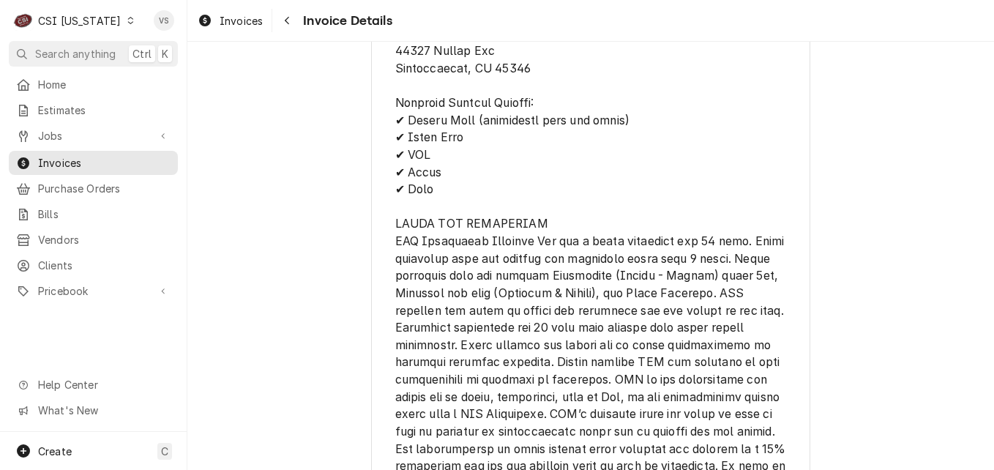
scroll to position [2420, 0]
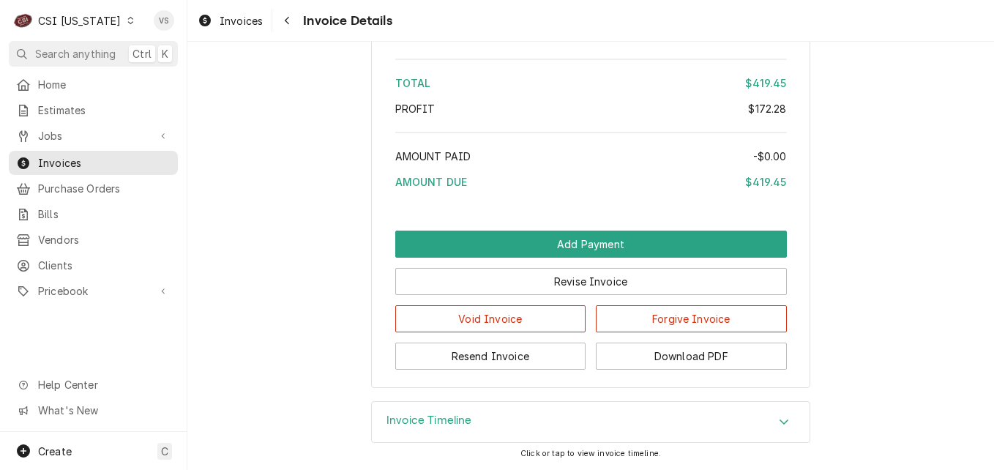
click at [779, 419] on icon "Accordion Header" at bounding box center [784, 422] width 10 height 12
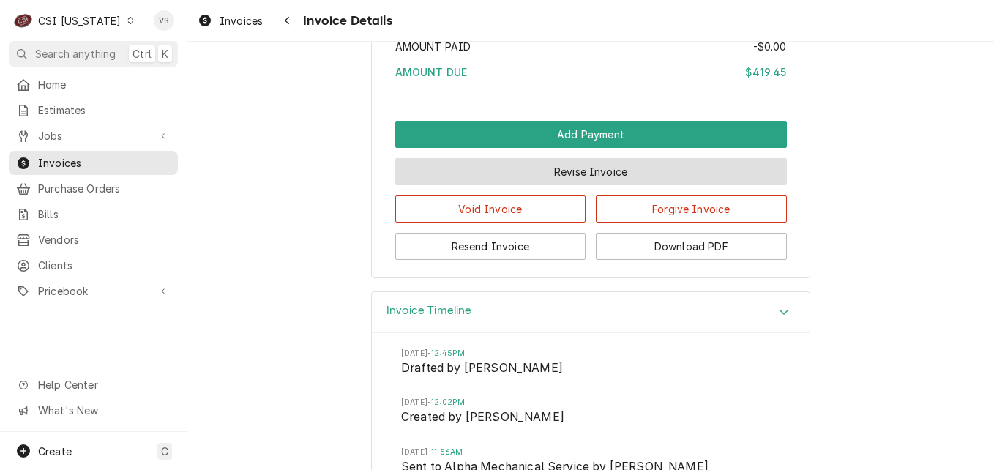
scroll to position [2405, 0]
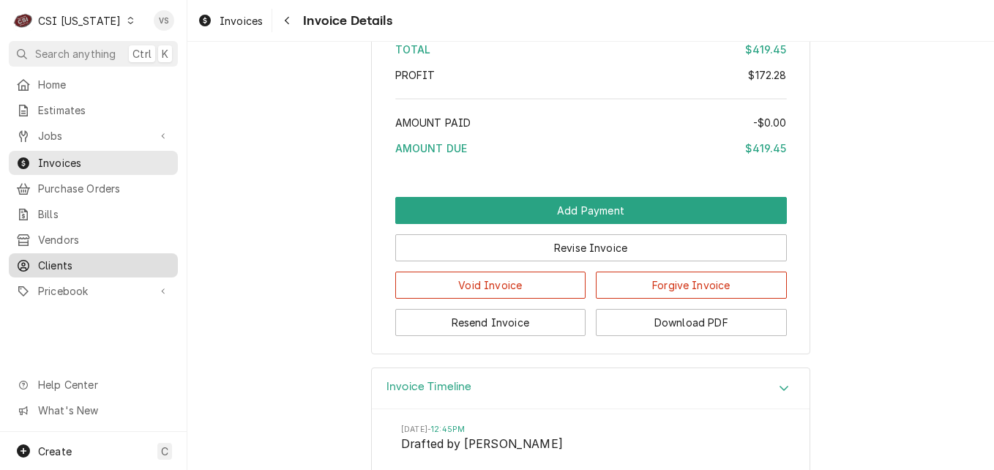
click at [68, 262] on span "Clients" at bounding box center [104, 265] width 132 height 15
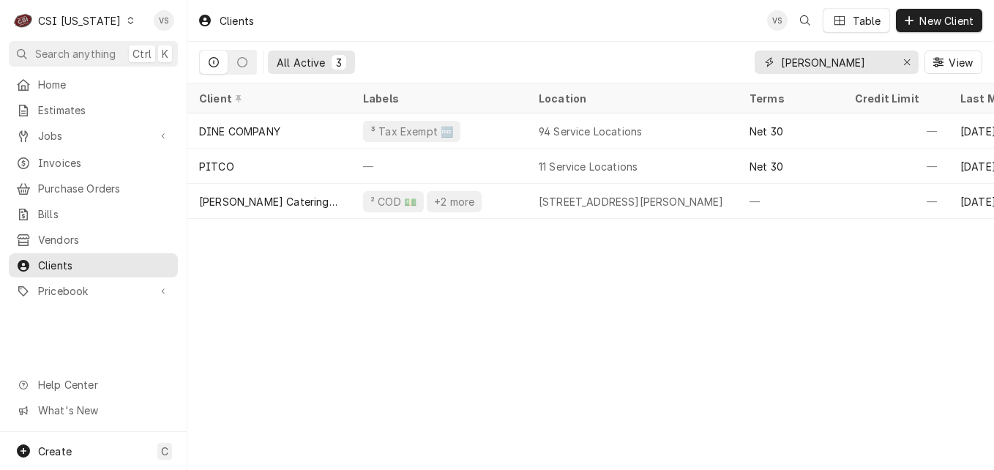
drag, startPoint x: 815, startPoint y: 64, endPoint x: 721, endPoint y: 60, distance: 94.5
click at [739, 61] on div "All Active 3 [PERSON_NAME] View" at bounding box center [590, 62] width 783 height 41
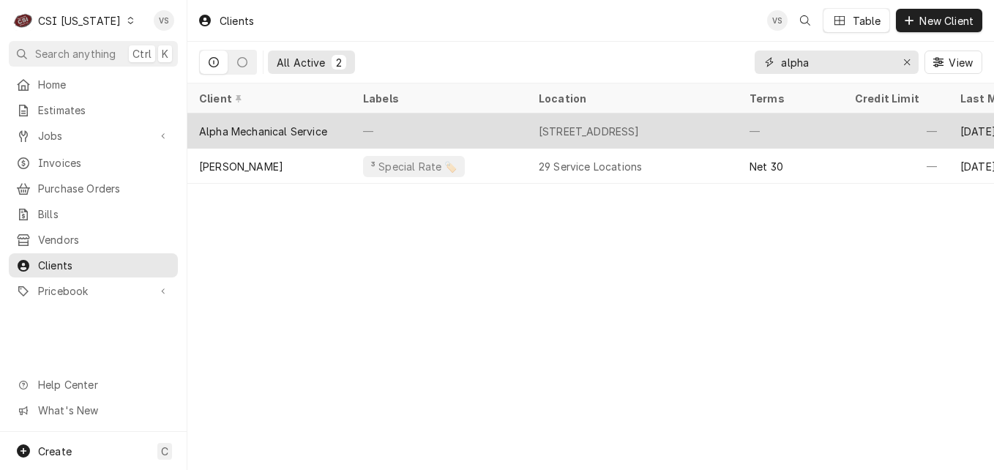
type input "alpha"
click at [301, 130] on div "Alpha Mechanical Service" at bounding box center [263, 131] width 128 height 15
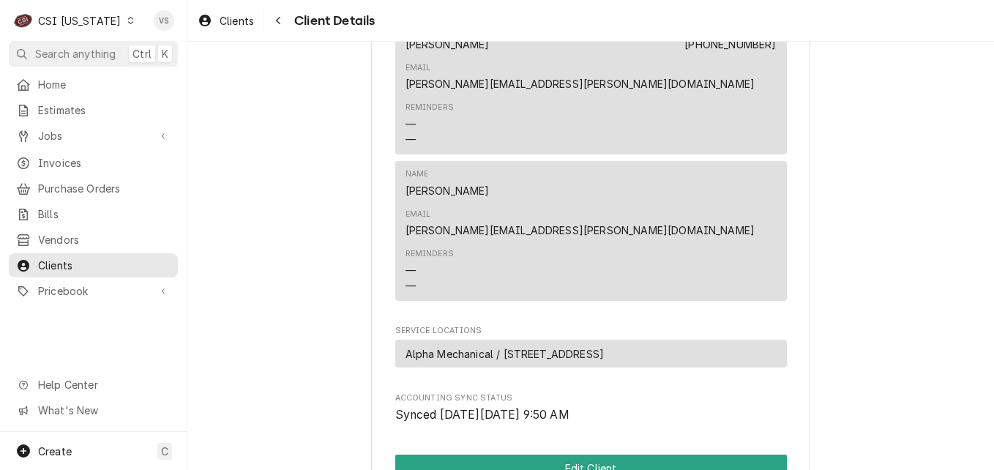
scroll to position [659, 0]
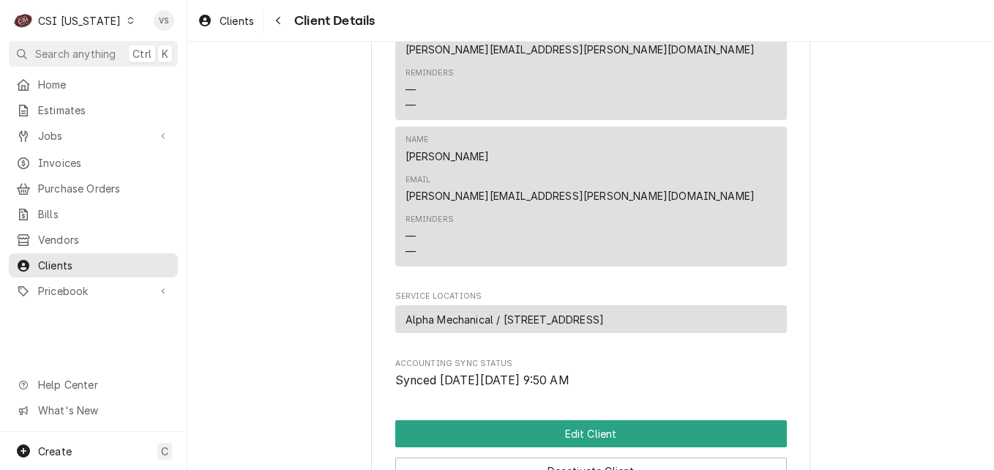
click at [485, 312] on span "Alpha Mechanical / [STREET_ADDRESS]" at bounding box center [505, 319] width 199 height 15
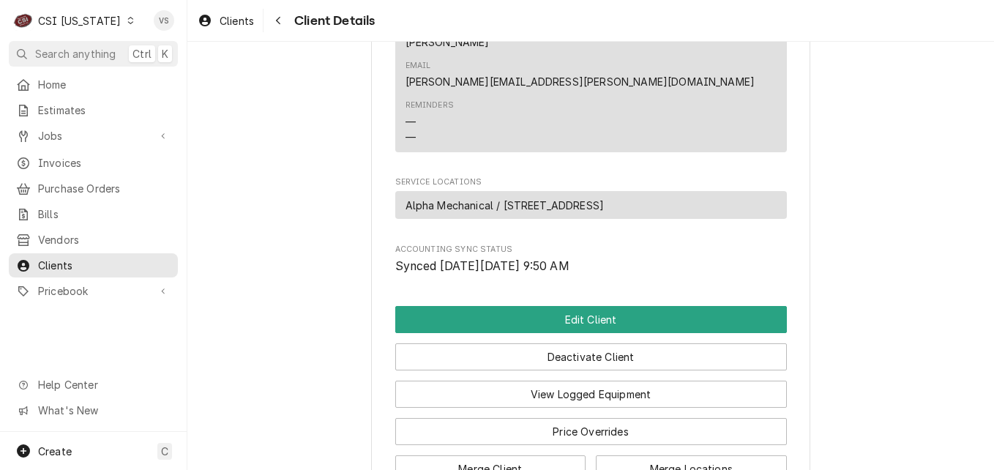
scroll to position [824, 0]
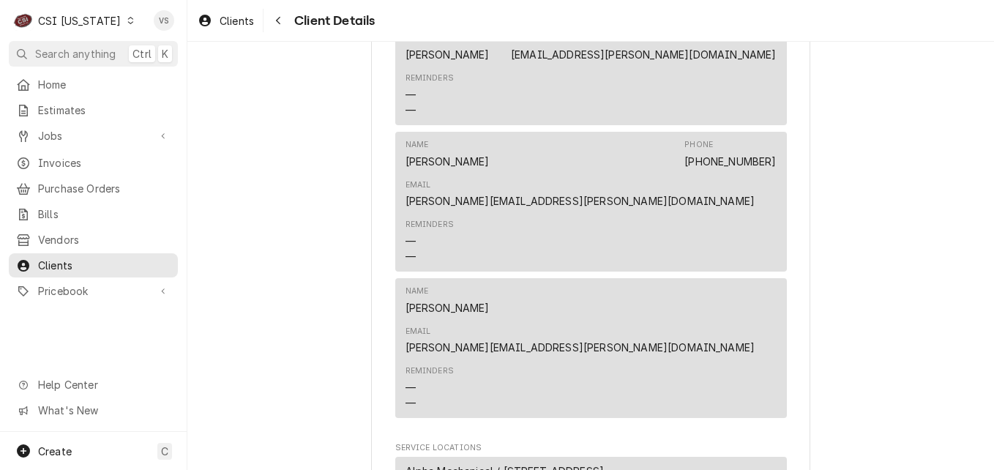
scroll to position [520, 0]
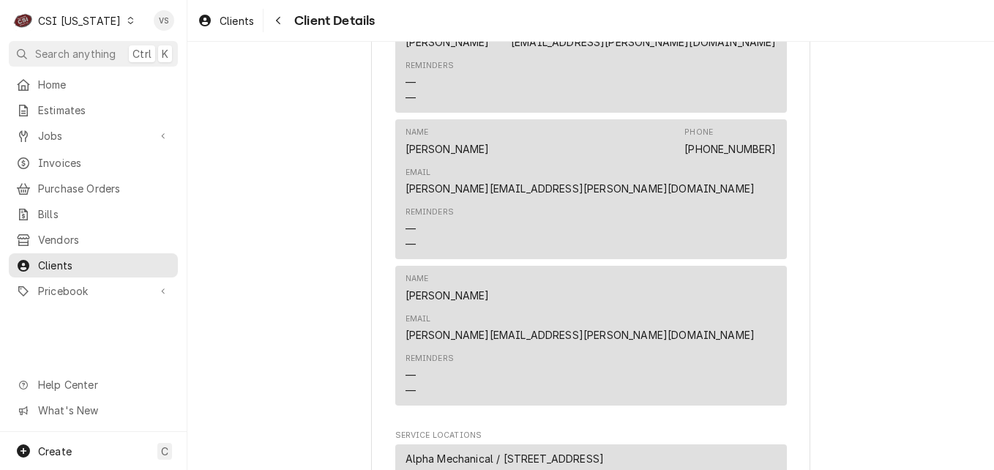
click at [529, 451] on span "Alpha Mechanical / [STREET_ADDRESS]" at bounding box center [505, 458] width 199 height 15
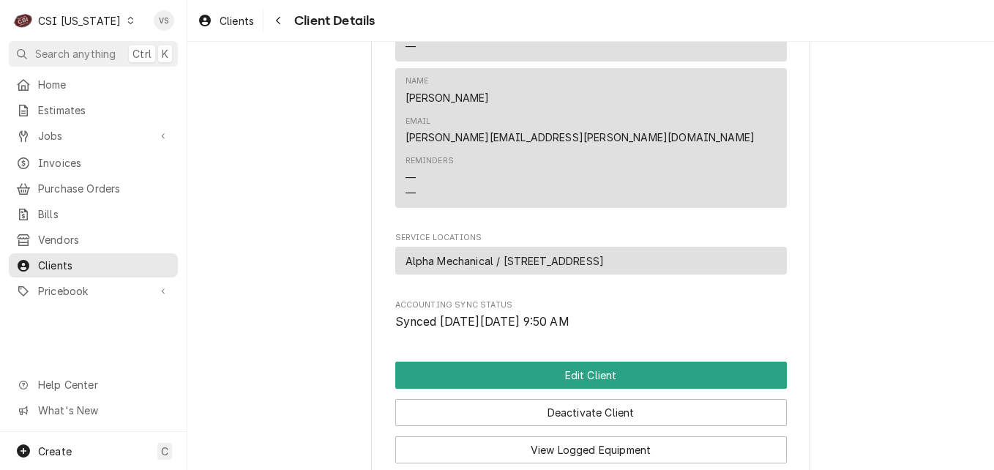
scroll to position [813, 0]
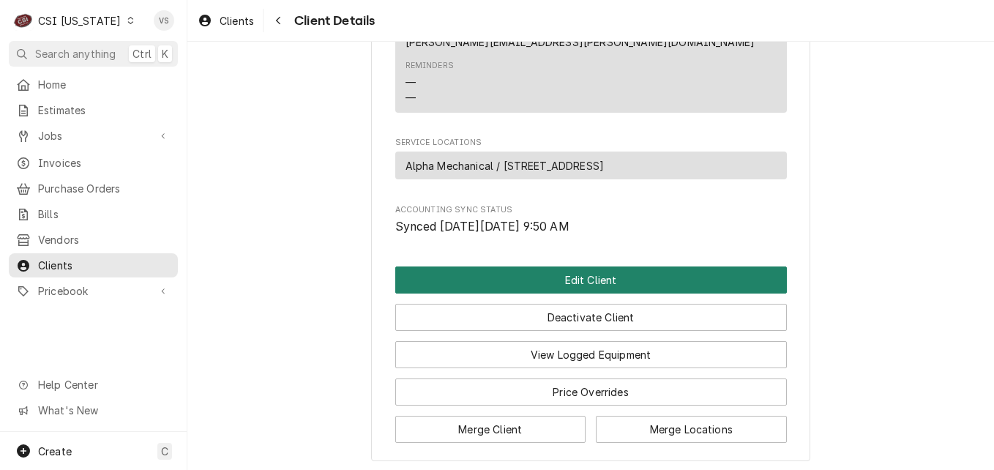
click at [502, 266] on button "Edit Client" at bounding box center [591, 279] width 392 height 27
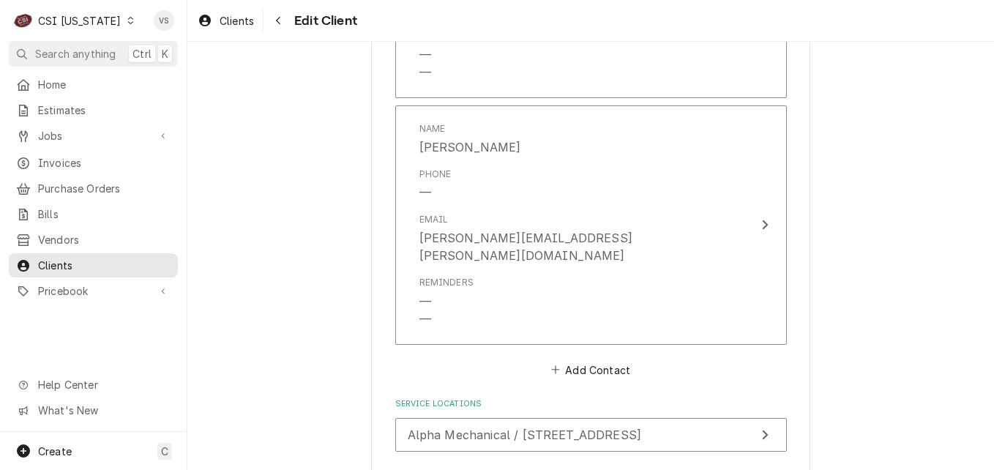
scroll to position [1553, 0]
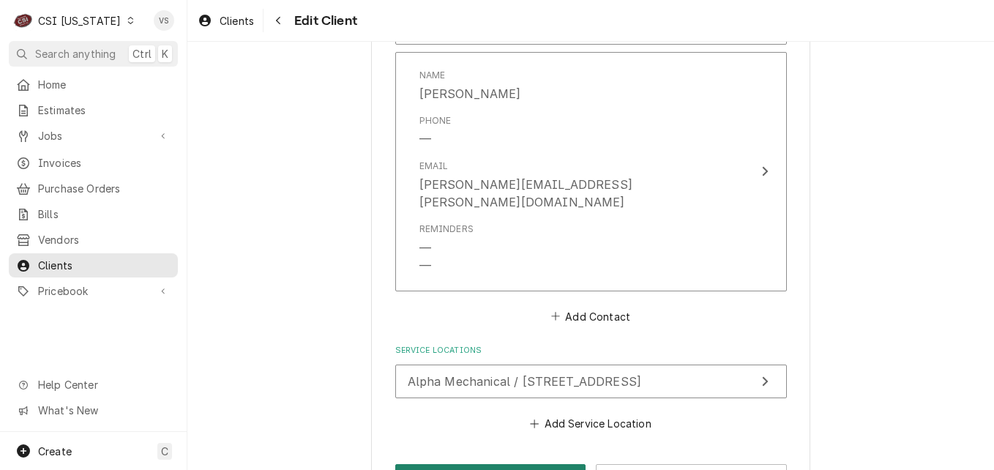
click at [505, 464] on button "Save" at bounding box center [490, 477] width 191 height 27
type textarea "x"
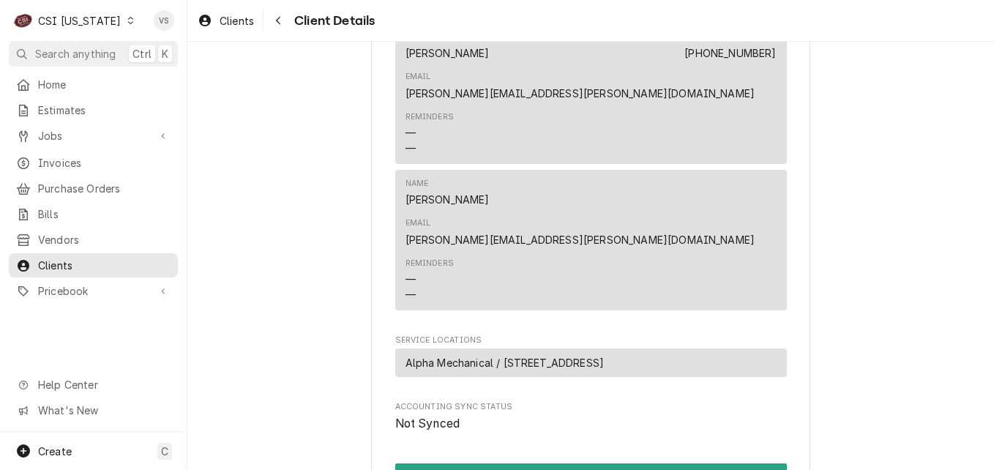
scroll to position [851, 0]
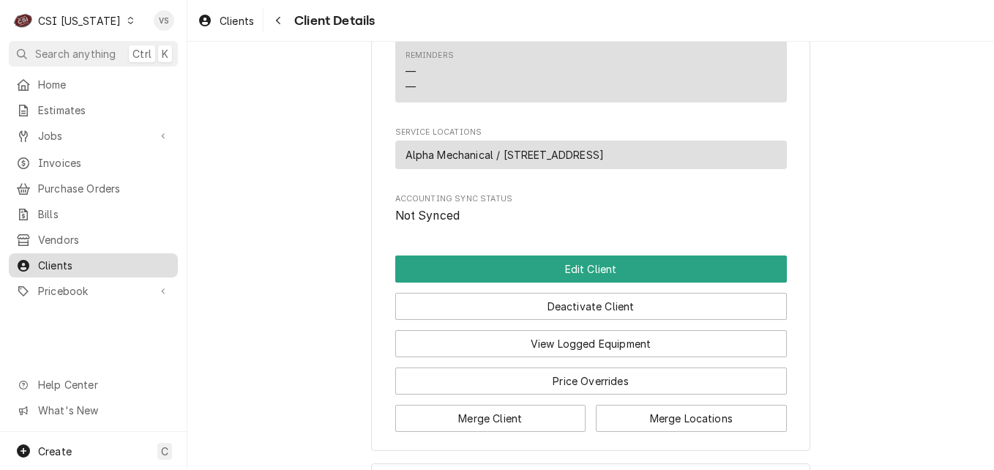
click at [89, 261] on span "Clients" at bounding box center [104, 265] width 132 height 15
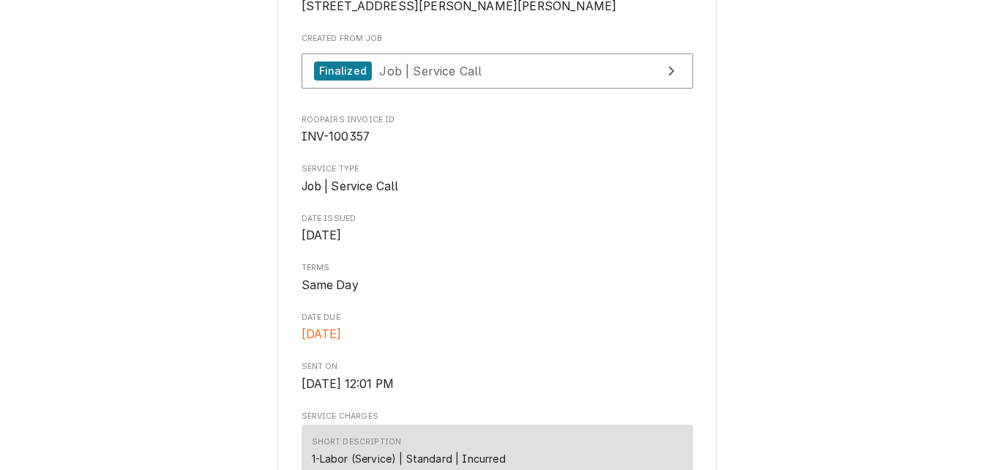
scroll to position [439, 0]
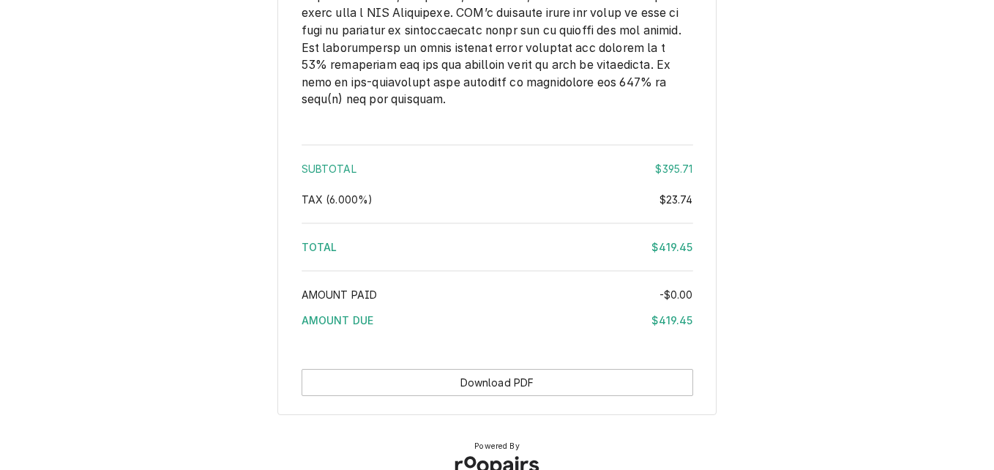
scroll to position [2017, 0]
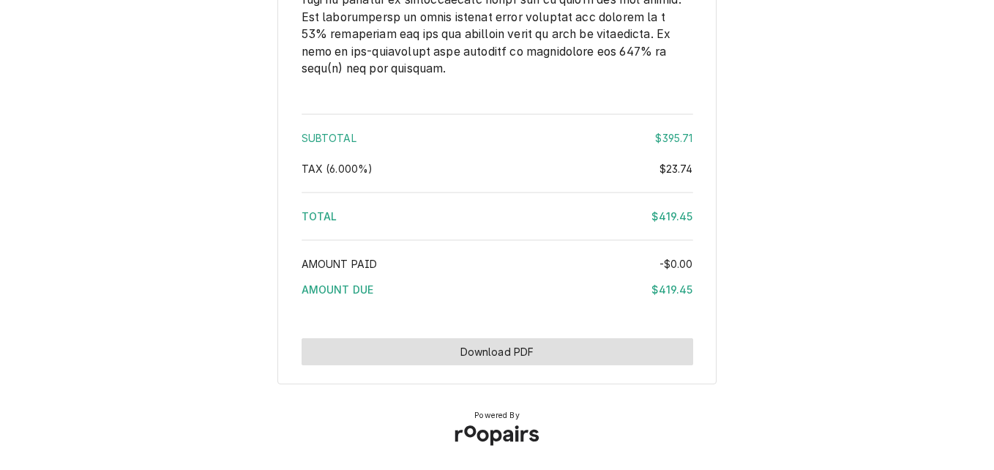
click at [507, 351] on button "Download PDF" at bounding box center [498, 351] width 392 height 27
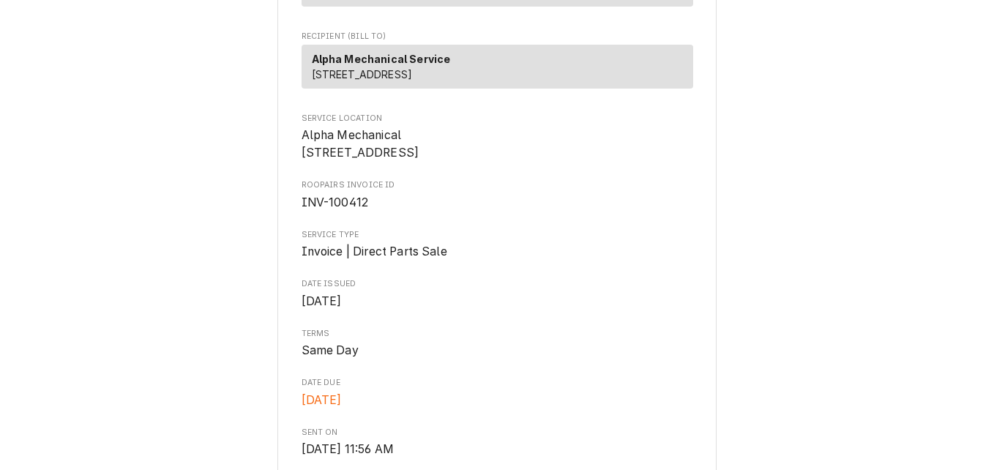
scroll to position [293, 0]
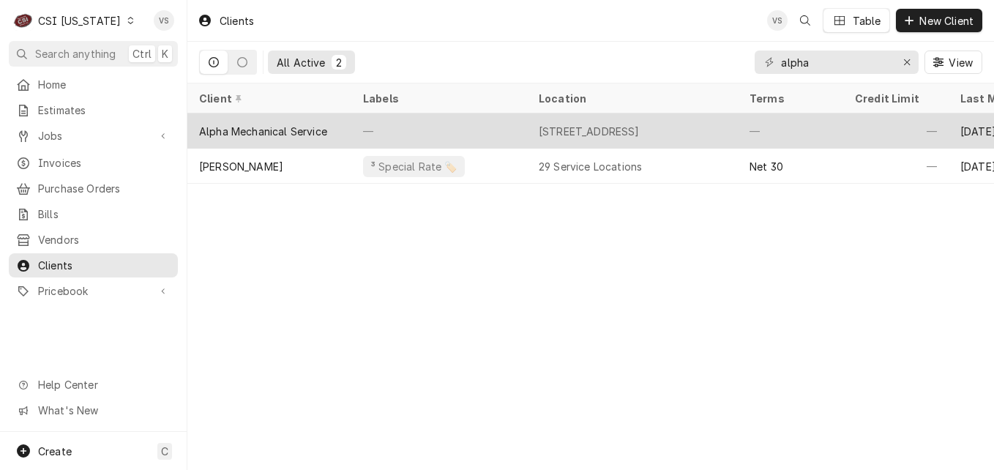
click at [301, 124] on div "Alpha Mechanical Service" at bounding box center [263, 131] width 128 height 15
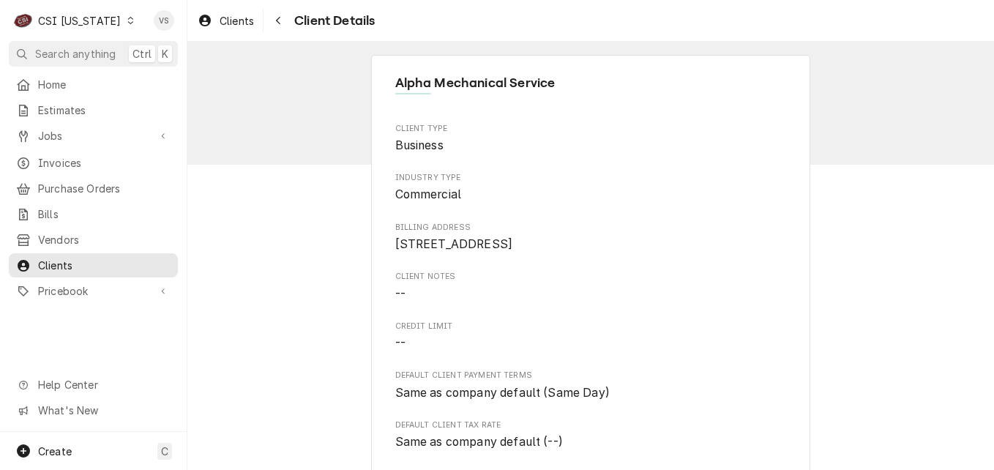
click at [47, 165] on div "C CSI Kentucky VS Search anything Ctrl K Home Estimates Jobs Jobs Job Series In…" at bounding box center [497, 235] width 994 height 470
click at [49, 155] on span "Invoices" at bounding box center [104, 162] width 132 height 15
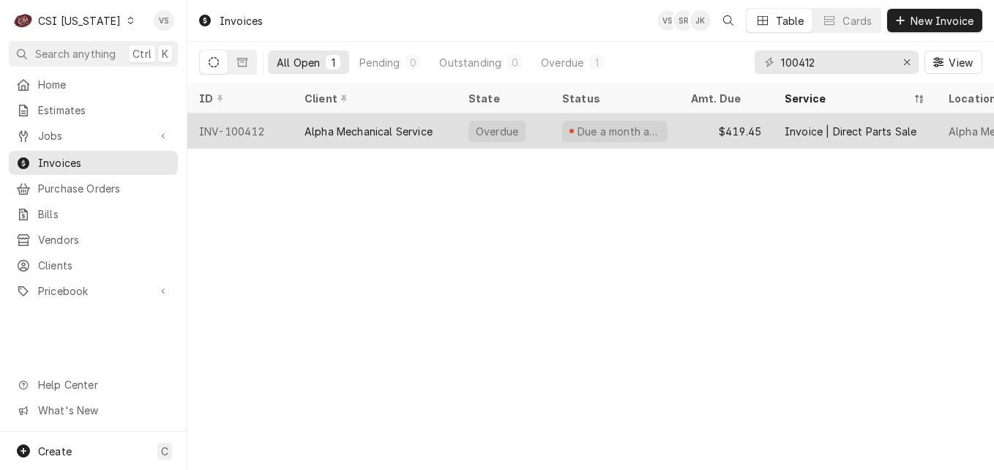
click at [401, 129] on div "Alpha Mechanical Service" at bounding box center [369, 131] width 128 height 15
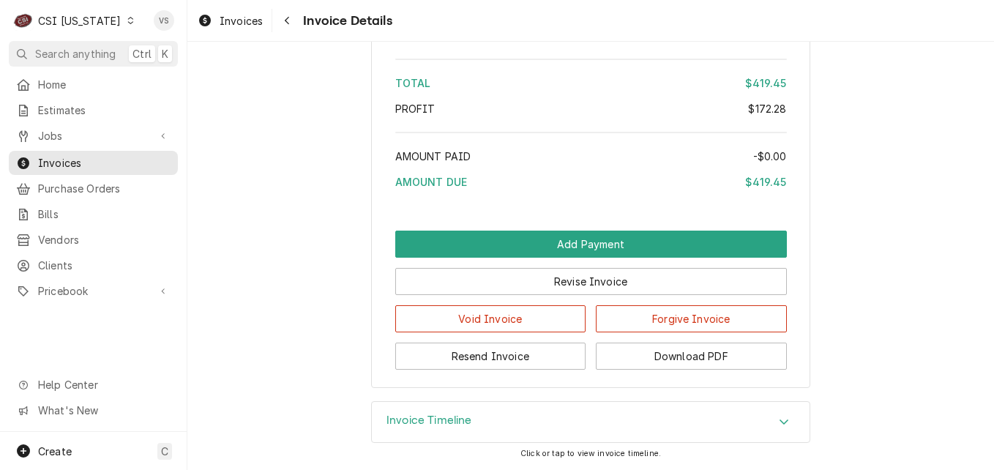
scroll to position [2420, 0]
click at [672, 358] on button "Download PDF" at bounding box center [691, 356] width 191 height 27
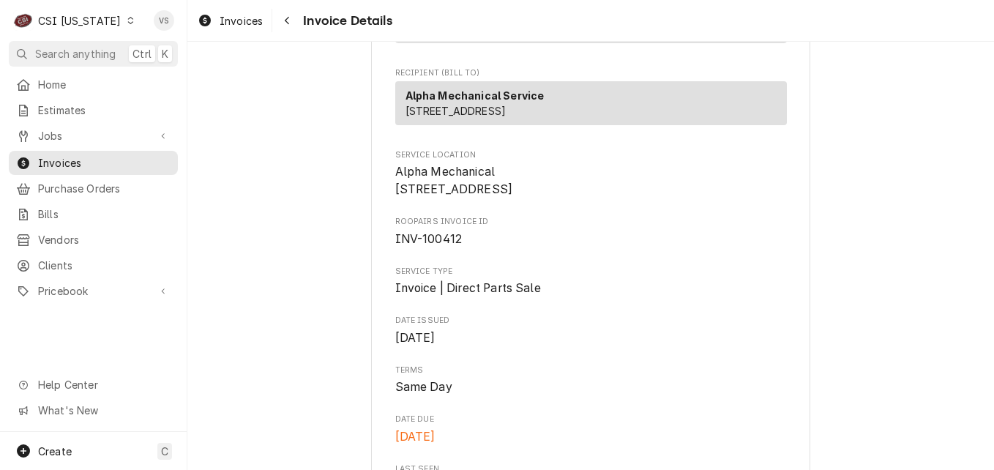
scroll to position [220, 0]
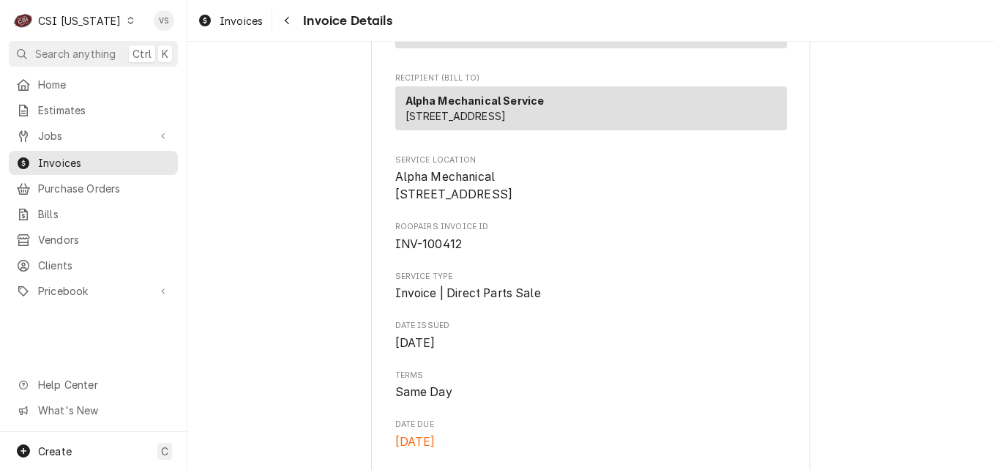
click at [70, 135] on span "Jobs" at bounding box center [93, 135] width 111 height 15
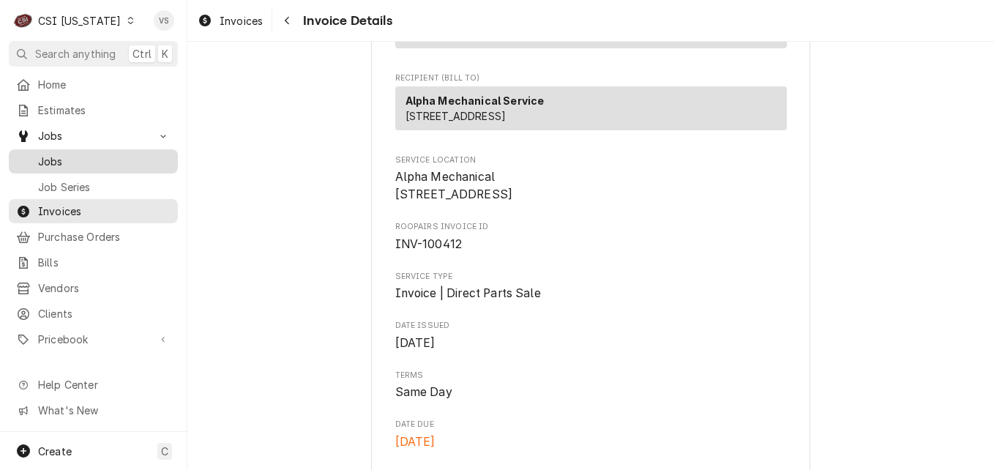
click at [63, 154] on span "Jobs" at bounding box center [104, 161] width 132 height 15
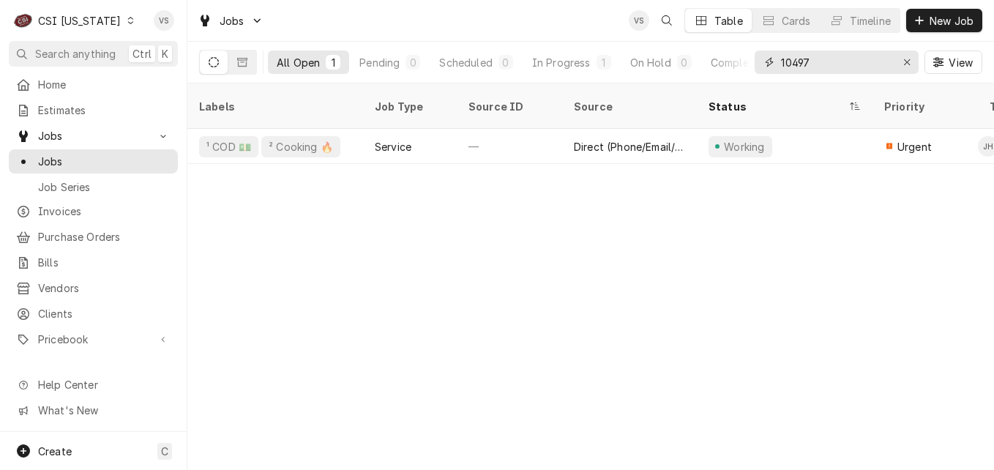
drag, startPoint x: 821, startPoint y: 61, endPoint x: 753, endPoint y: 61, distance: 68.1
click at [755, 61] on div "10497" at bounding box center [837, 62] width 164 height 23
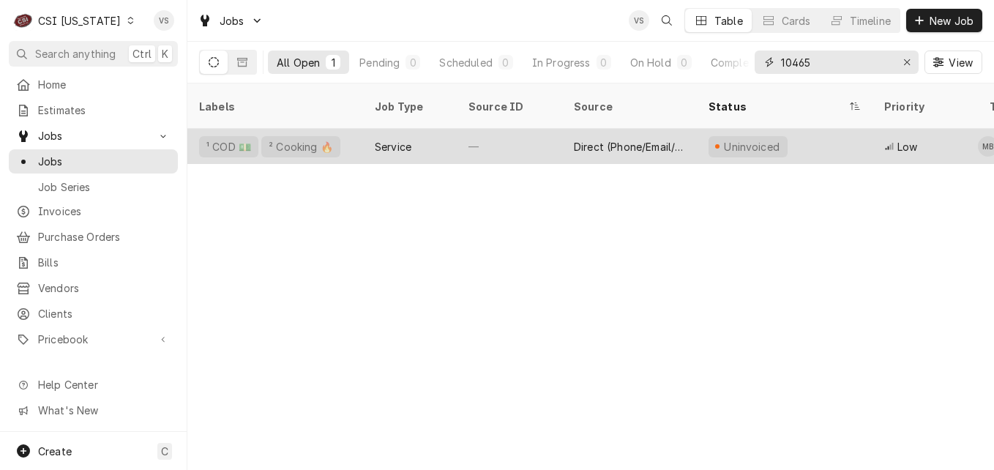
type input "10465"
click at [356, 135] on div "¹ COD 💵 ² Cooking 🔥" at bounding box center [275, 146] width 176 height 35
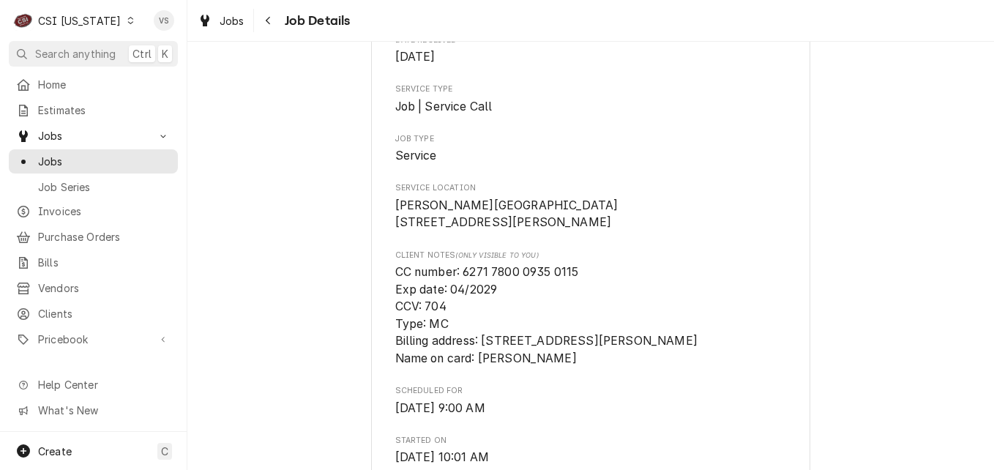
scroll to position [220, 0]
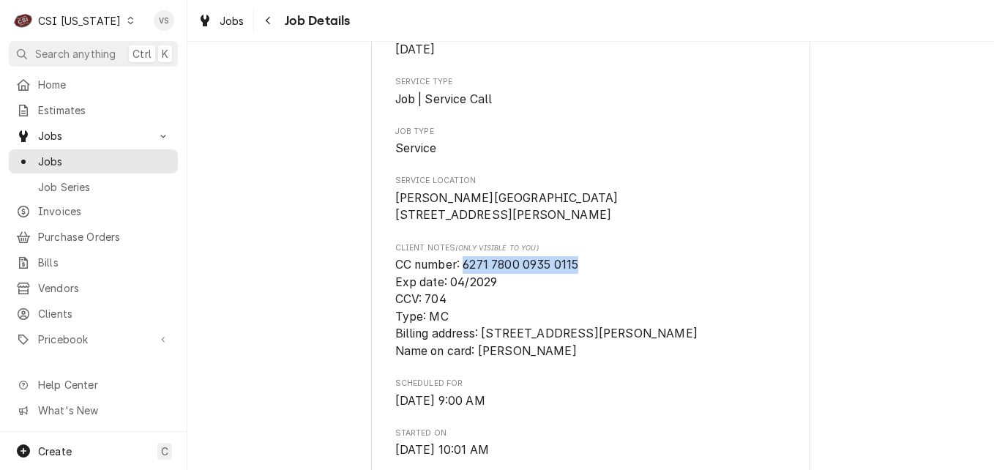
drag, startPoint x: 577, startPoint y: 283, endPoint x: 460, endPoint y: 277, distance: 116.5
click at [460, 277] on span "CC number: 6271 7800 0935 0115 Exp date: 04/2029 CCV: 704 Type: MC Billing addr…" at bounding box center [591, 308] width 392 height 104
drag, startPoint x: 460, startPoint y: 277, endPoint x: 480, endPoint y: 280, distance: 19.9
copy span "6271 7800 0935 0115"
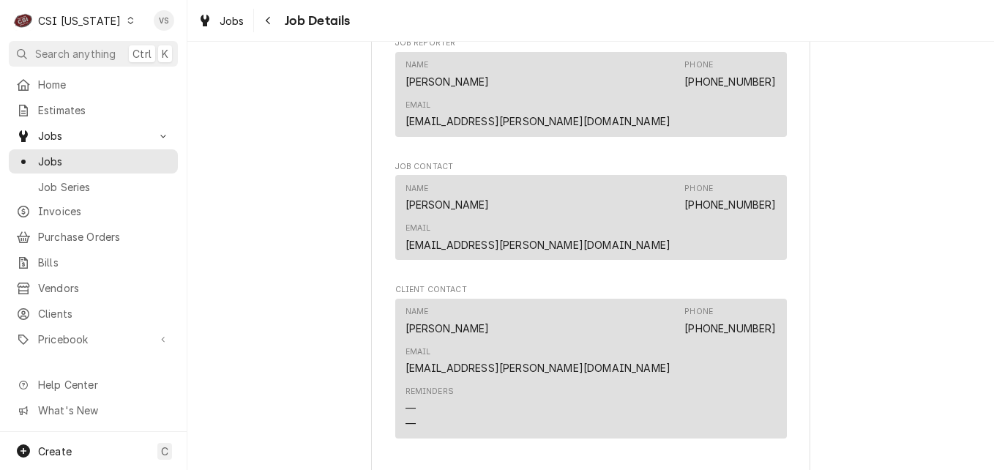
scroll to position [1171, 0]
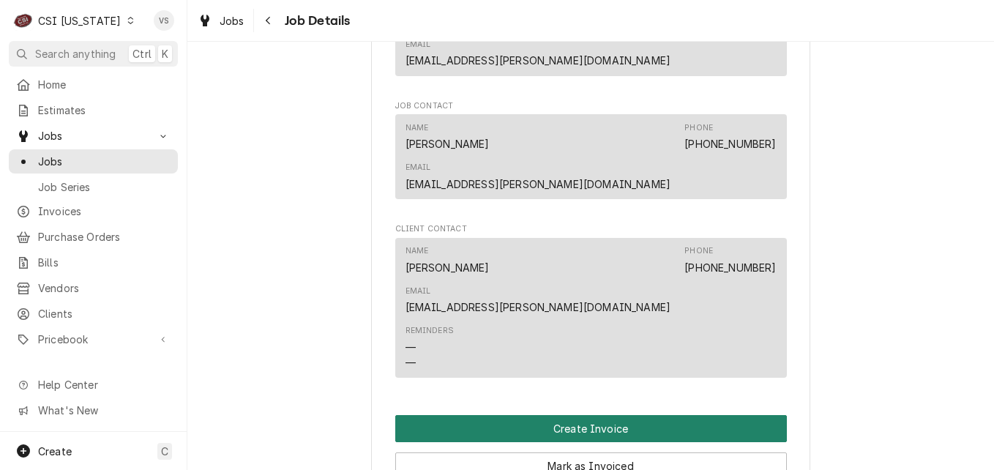
click at [605, 415] on button "Create Invoice" at bounding box center [591, 428] width 392 height 27
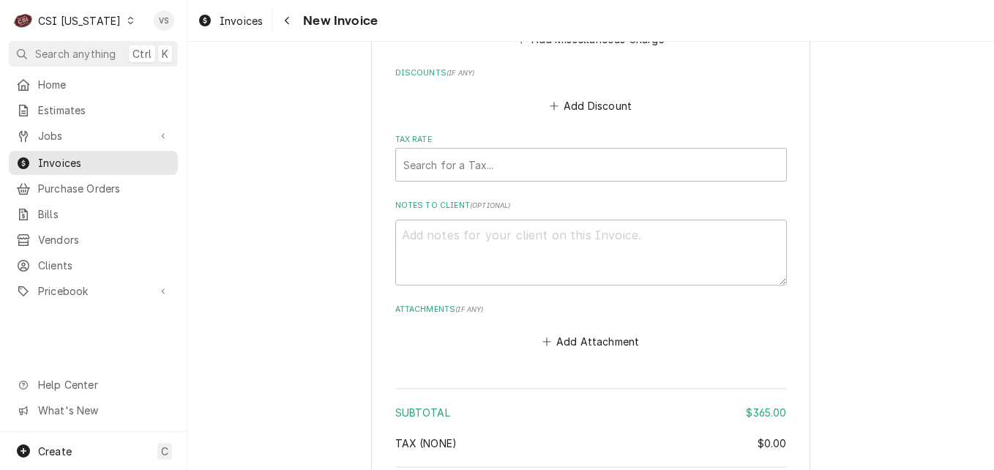
scroll to position [3001, 0]
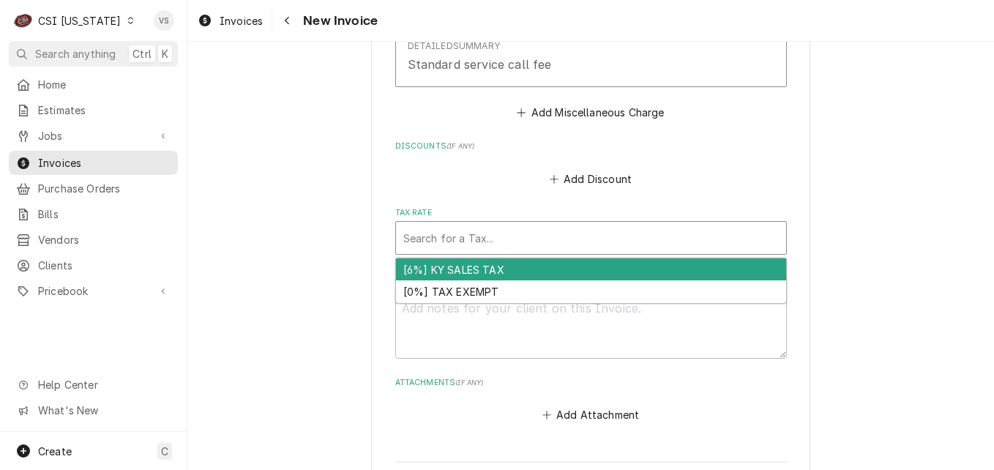
click at [423, 245] on div "Tax Rate" at bounding box center [591, 238] width 376 height 26
click at [424, 272] on div "[6%] KY SALES TAX" at bounding box center [591, 269] width 390 height 23
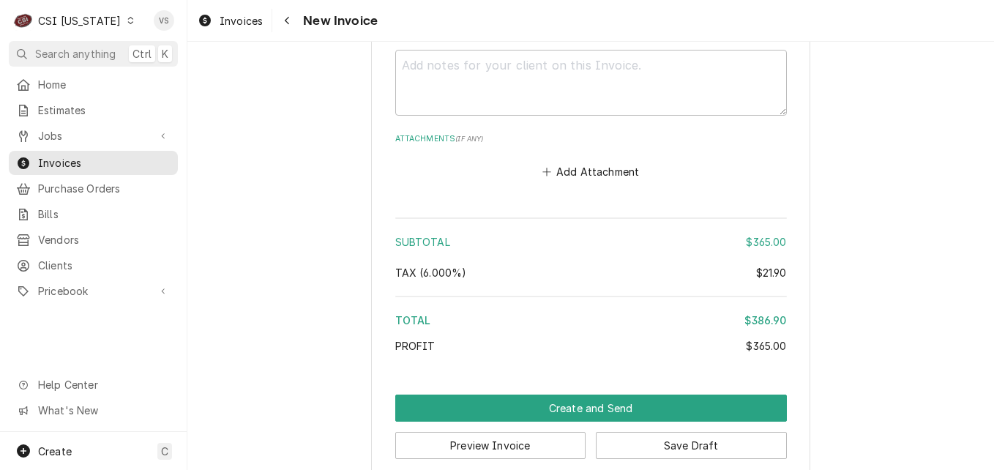
scroll to position [3290, 0]
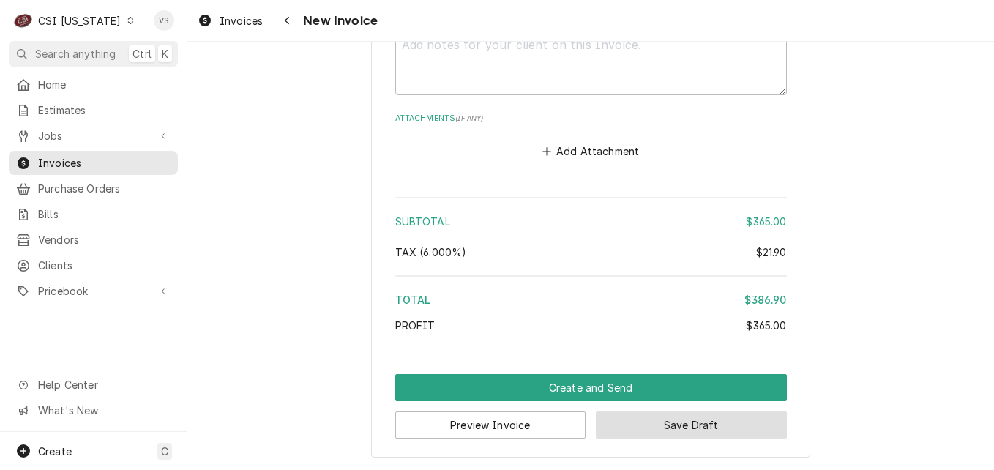
click at [717, 428] on button "Save Draft" at bounding box center [691, 424] width 191 height 27
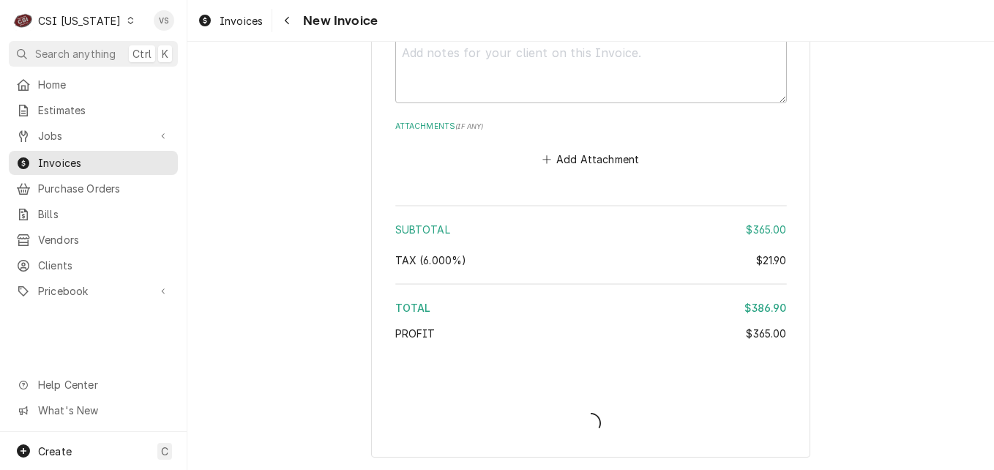
type textarea "x"
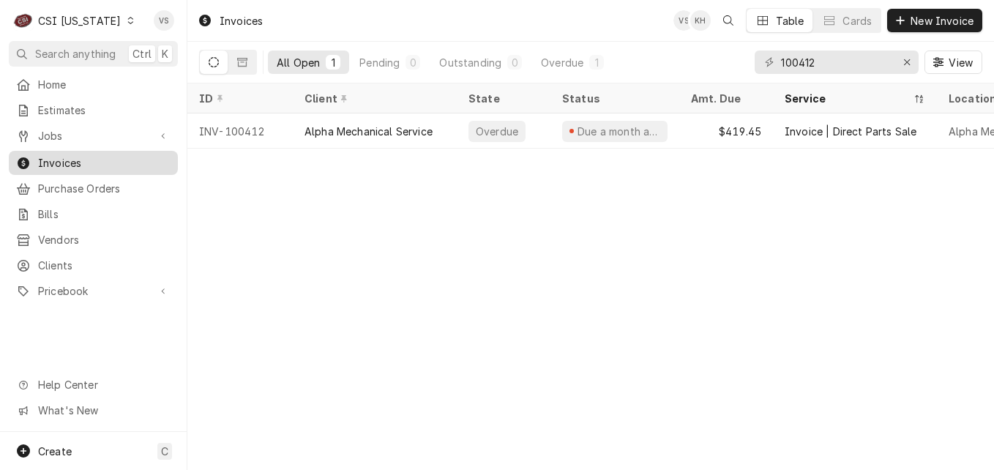
click at [79, 155] on span "Invoices" at bounding box center [104, 162] width 132 height 15
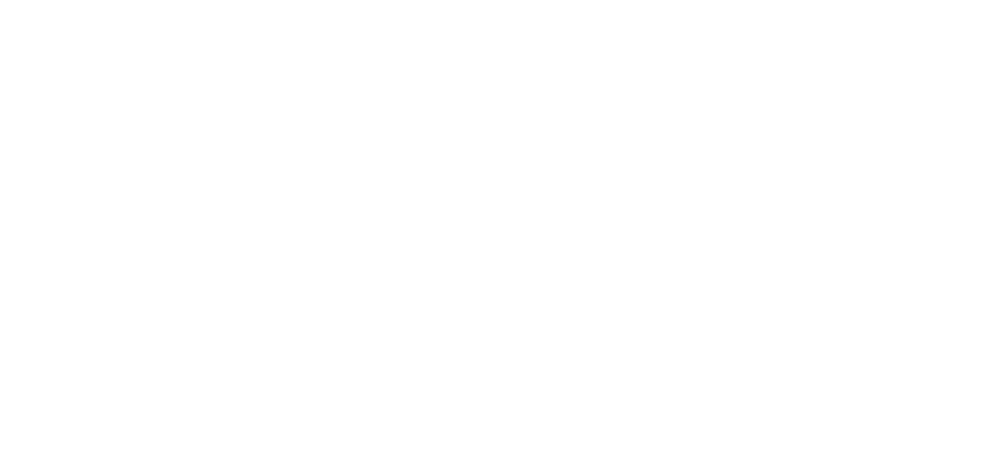
click at [60, 130] on div "Dynamic Content Wrapper" at bounding box center [497, 235] width 994 height 470
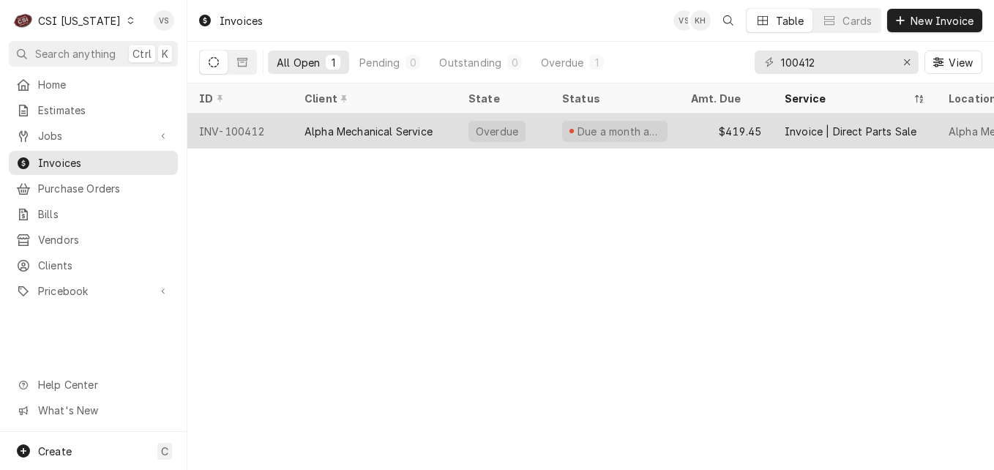
click at [391, 130] on div "Alpha Mechanical Service" at bounding box center [369, 131] width 128 height 15
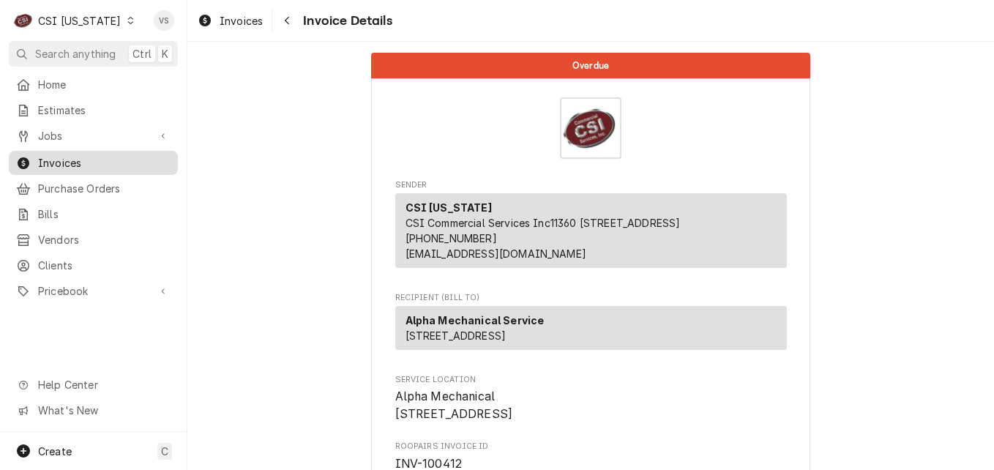
click at [48, 160] on span "Invoices" at bounding box center [104, 162] width 132 height 15
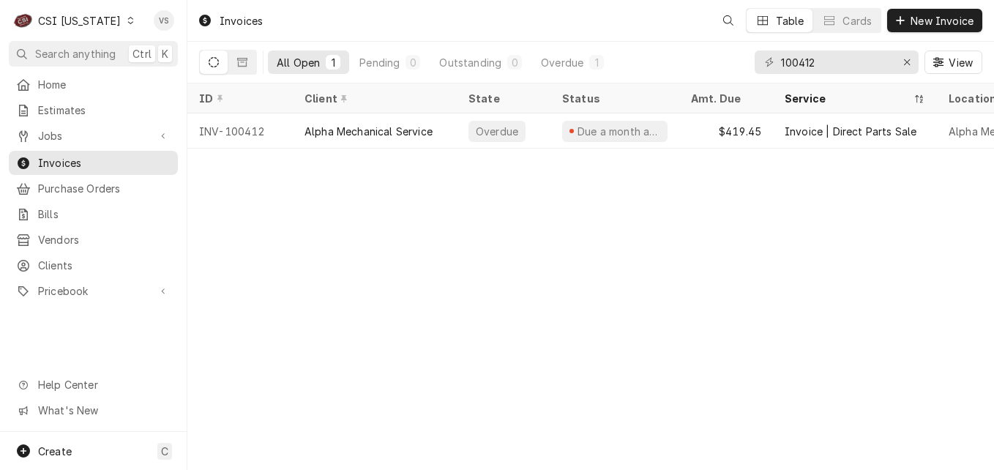
click at [116, 164] on div "C CSI [US_STATE] VS Search anything Ctrl K Home Estimates Jobs Jobs Job Series …" at bounding box center [497, 235] width 994 height 470
click at [134, 155] on span "Invoices" at bounding box center [104, 162] width 132 height 15
click at [742, 61] on div "All Open 1 Pending 0 Outstanding 0 Overdue 1 100412 View" at bounding box center [590, 62] width 783 height 41
click at [804, 61] on input "100412" at bounding box center [836, 62] width 110 height 23
click at [816, 63] on input "100412" at bounding box center [836, 62] width 110 height 23
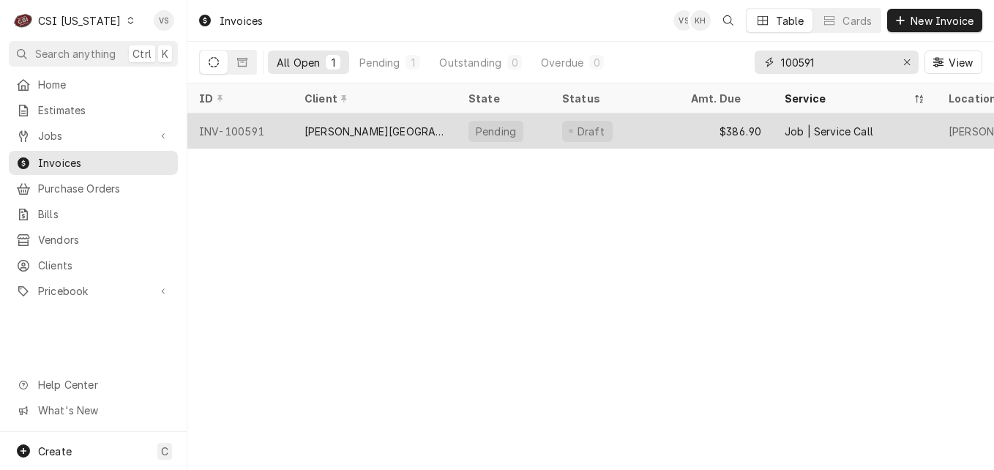
type input "100591"
click at [412, 136] on div "Walden School" at bounding box center [375, 130] width 164 height 35
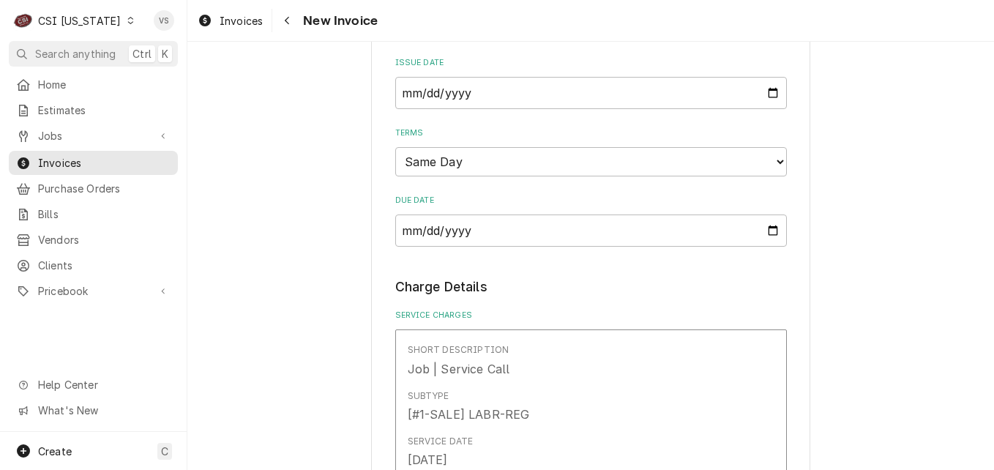
scroll to position [586, 0]
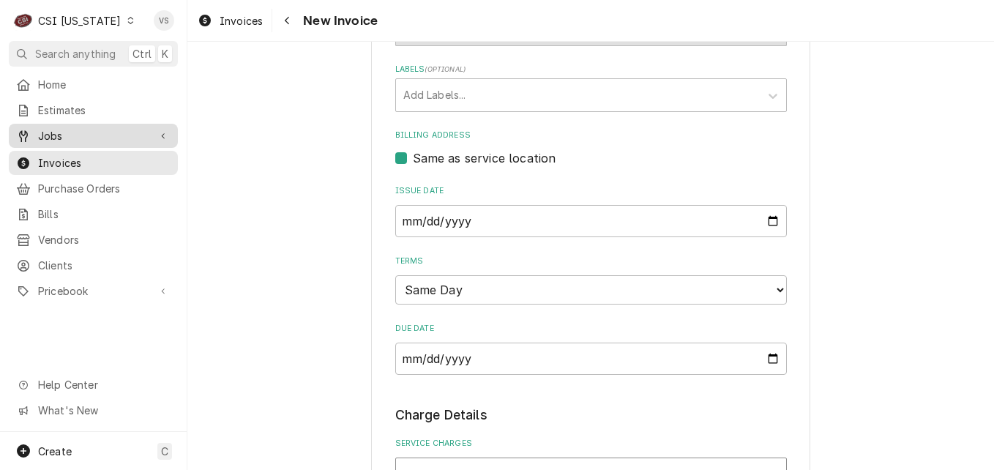
click at [59, 131] on span "Jobs" at bounding box center [93, 135] width 111 height 15
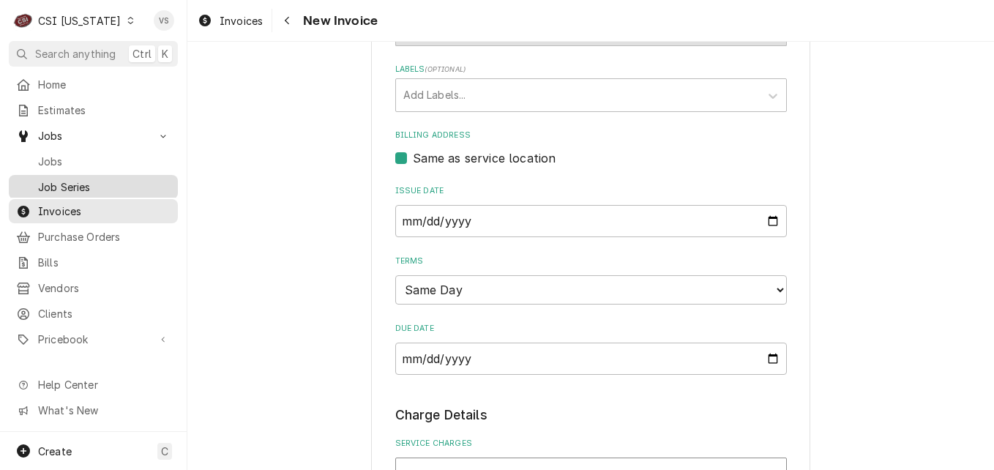
click at [60, 175] on link "Job Series" at bounding box center [93, 187] width 169 height 24
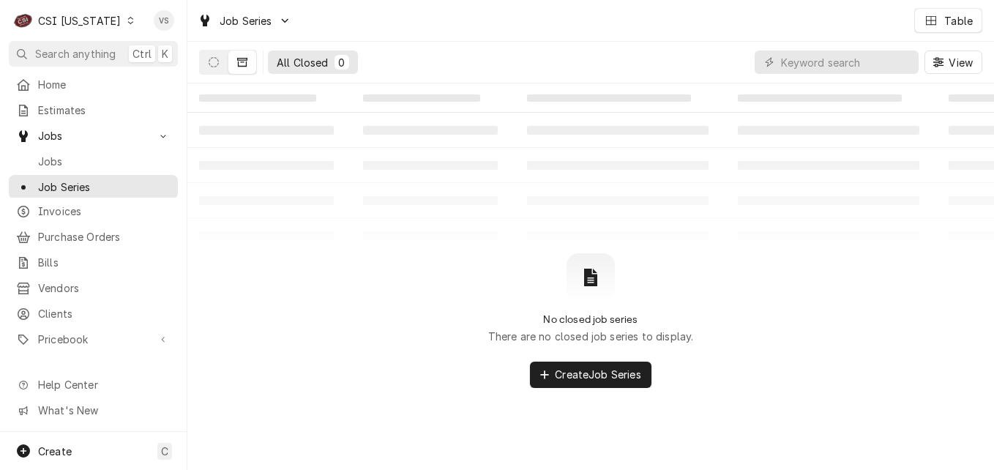
click at [60, 157] on span "Jobs" at bounding box center [104, 161] width 132 height 15
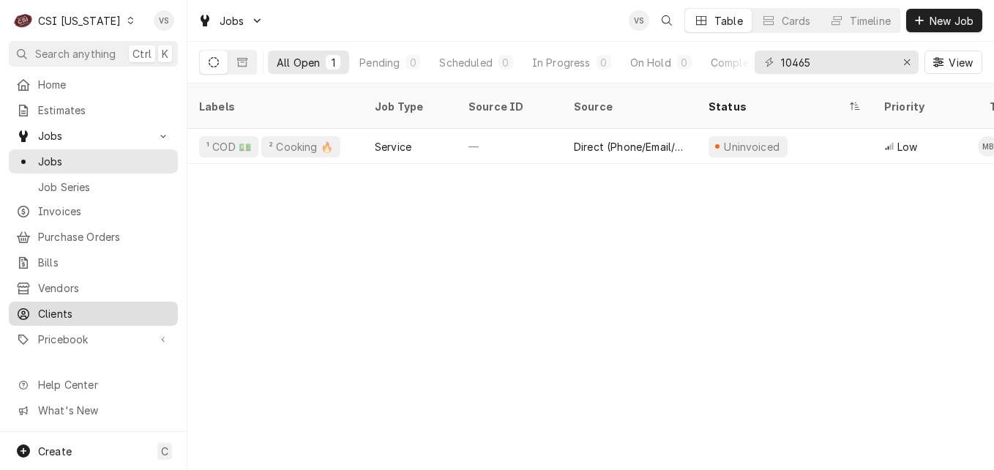
click at [51, 306] on span "Clients" at bounding box center [104, 313] width 132 height 15
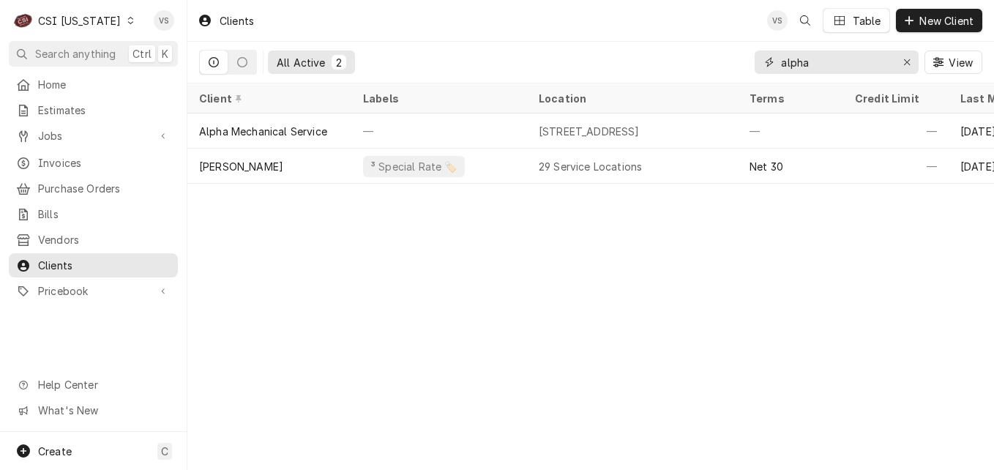
drag, startPoint x: 814, startPoint y: 66, endPoint x: 754, endPoint y: 64, distance: 60.1
click at [755, 64] on div "alpha" at bounding box center [837, 62] width 164 height 23
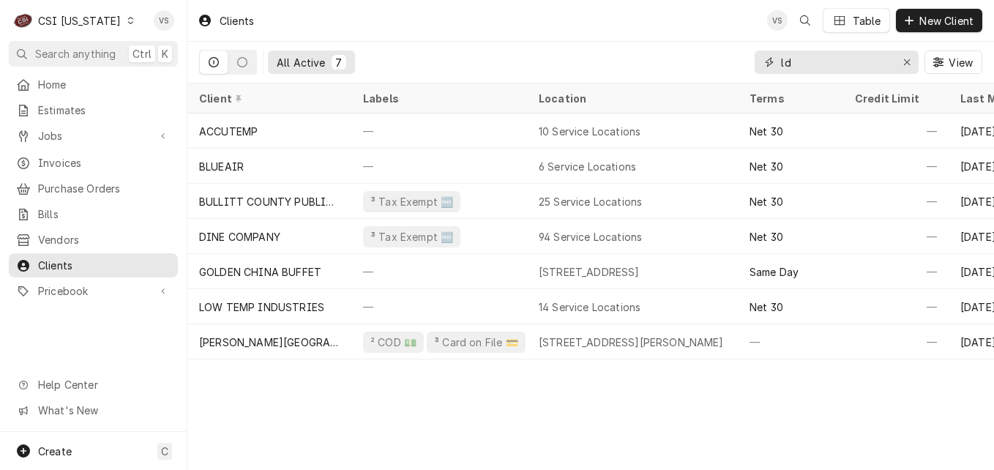
type input "l"
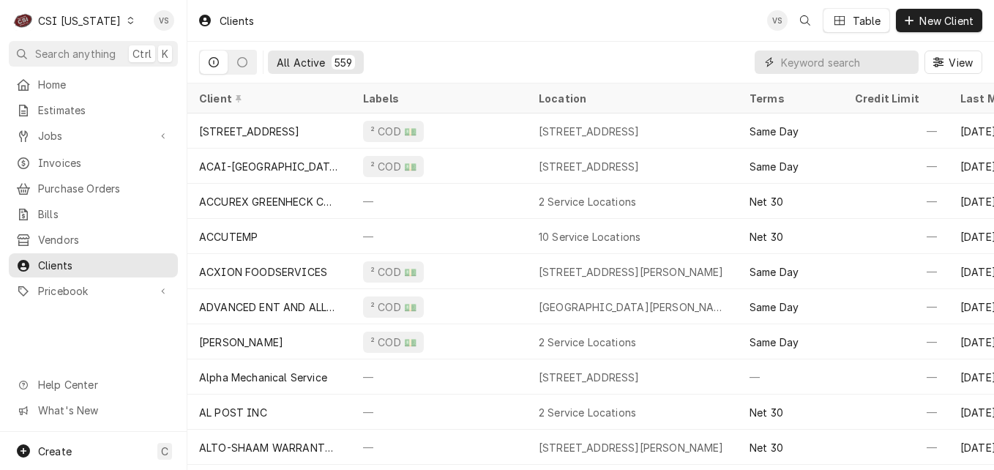
type input "a"
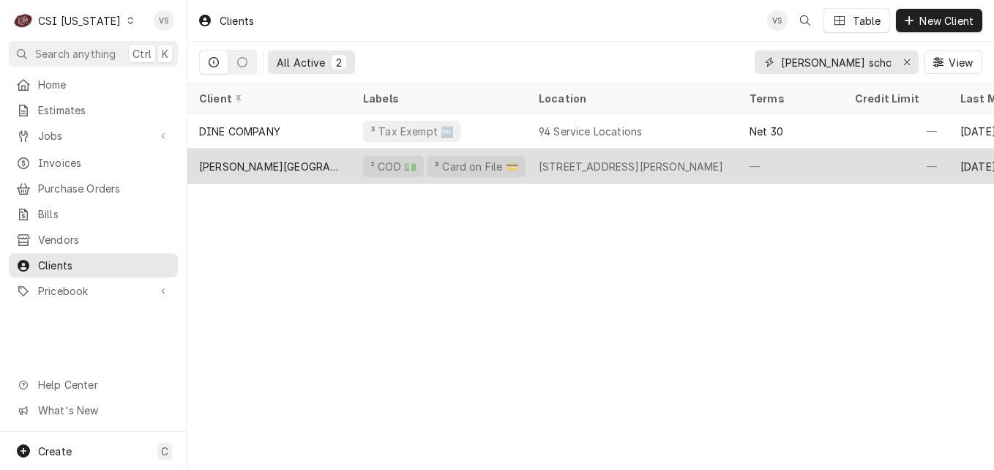
type input "[PERSON_NAME] scho"
click at [332, 162] on div "[PERSON_NAME][GEOGRAPHIC_DATA]" at bounding box center [269, 166] width 164 height 35
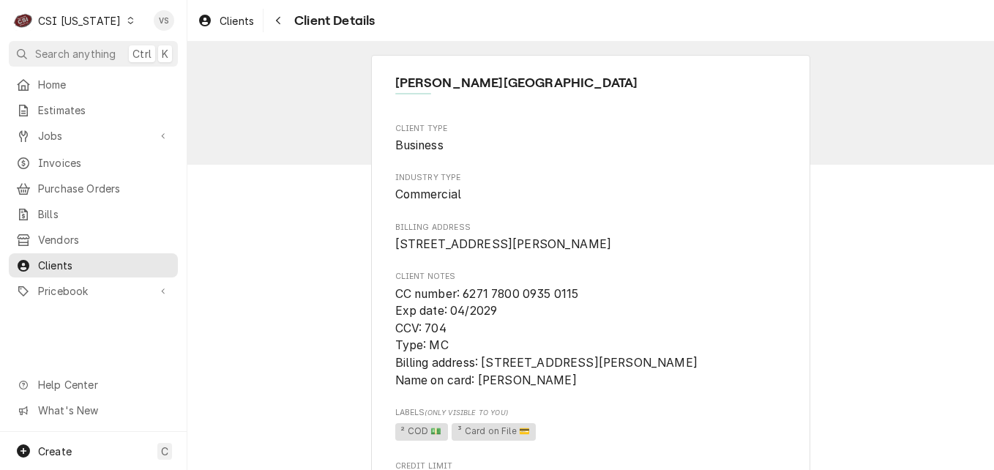
scroll to position [779, 0]
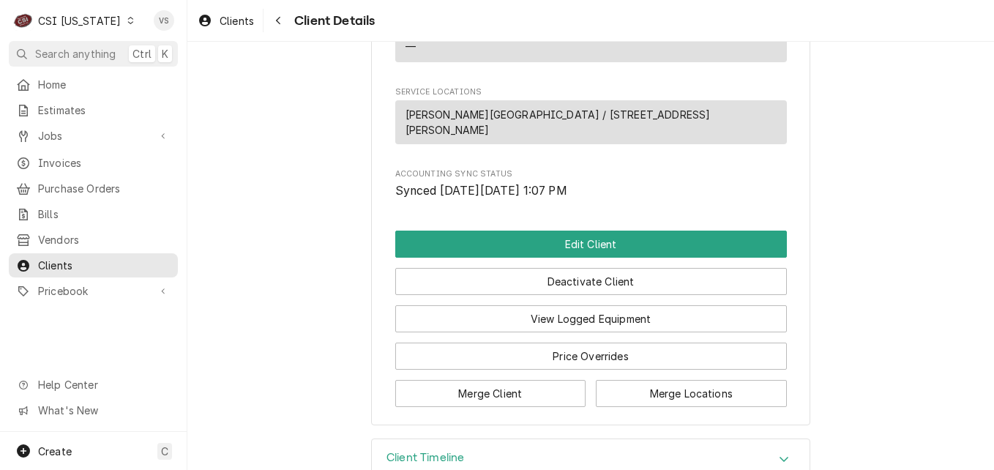
click at [779, 453] on icon "Accordion Header" at bounding box center [784, 459] width 10 height 12
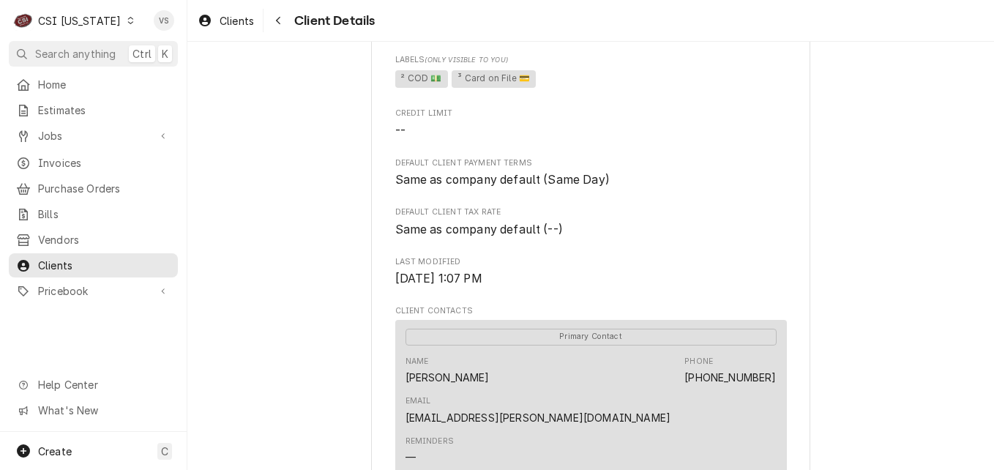
scroll to position [394, 0]
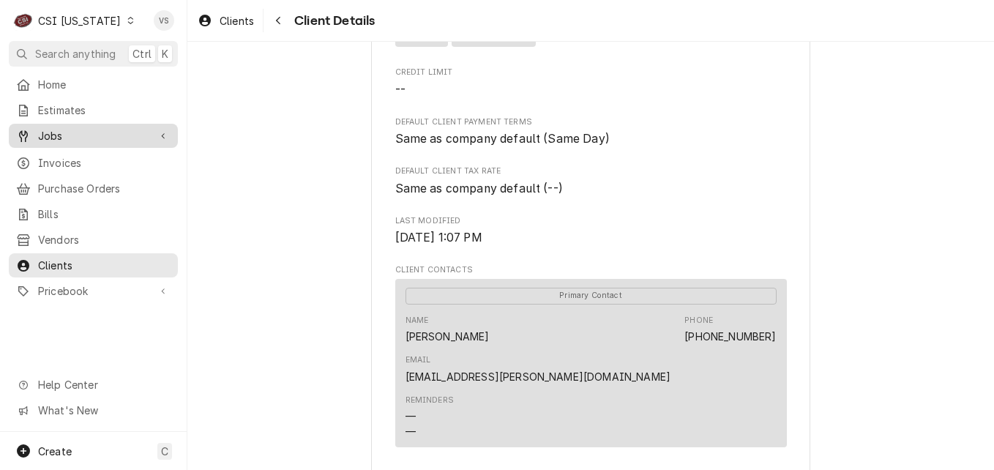
click at [72, 128] on span "Jobs" at bounding box center [93, 135] width 111 height 15
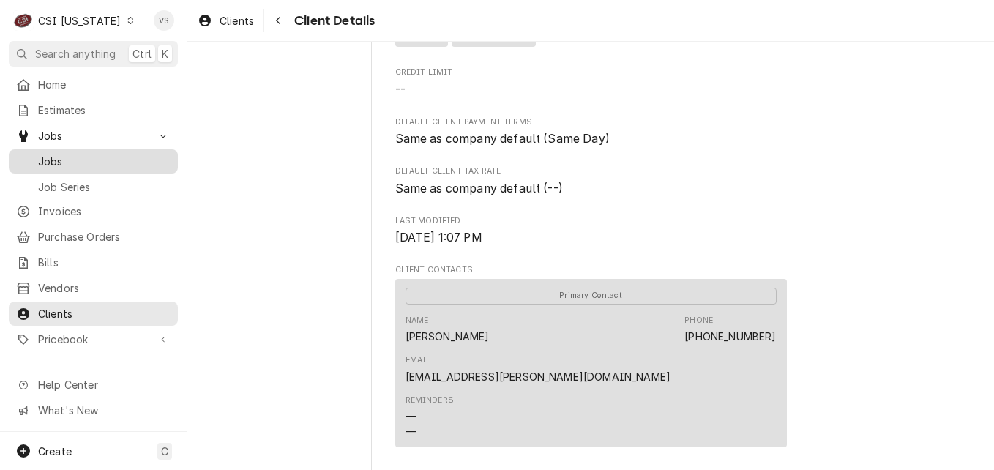
click at [61, 155] on span "Jobs" at bounding box center [104, 161] width 132 height 15
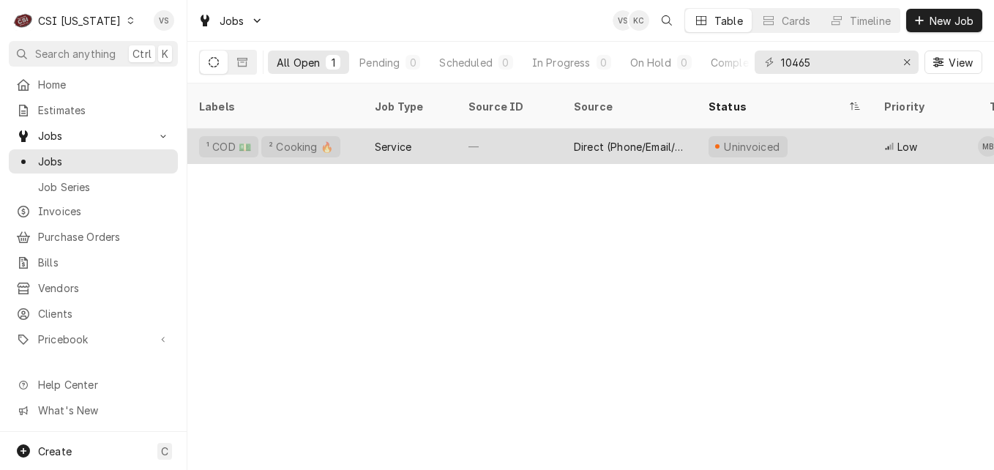
click at [425, 129] on div "Service" at bounding box center [410, 146] width 94 height 35
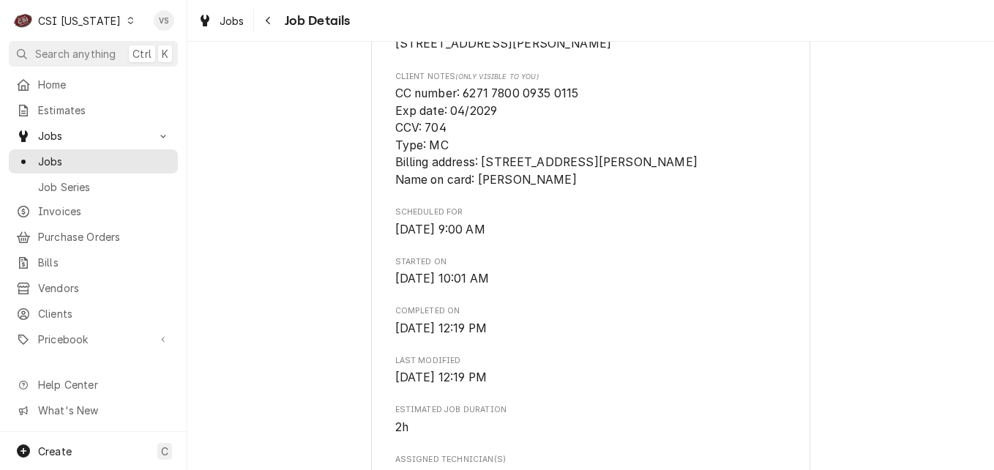
scroll to position [293, 0]
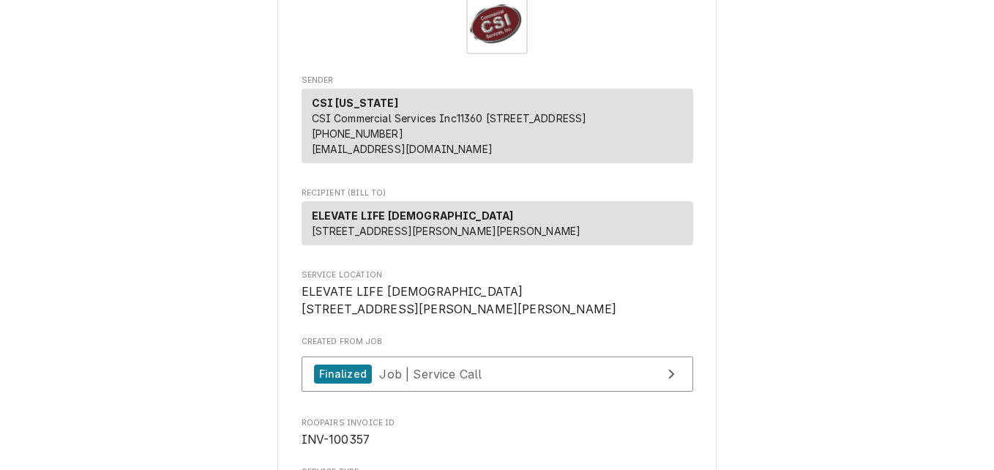
scroll to position [293, 0]
